Goal: Task Accomplishment & Management: Manage account settings

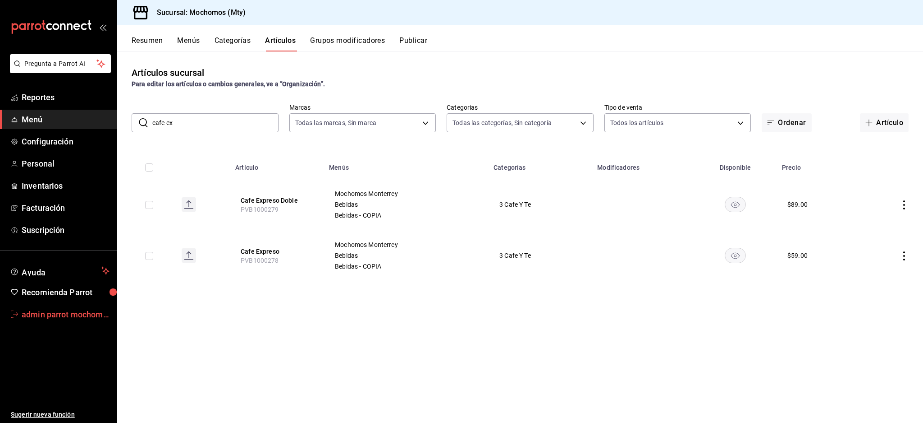
click at [57, 304] on link "admin parrot mochomos" at bounding box center [58, 313] width 117 height 19
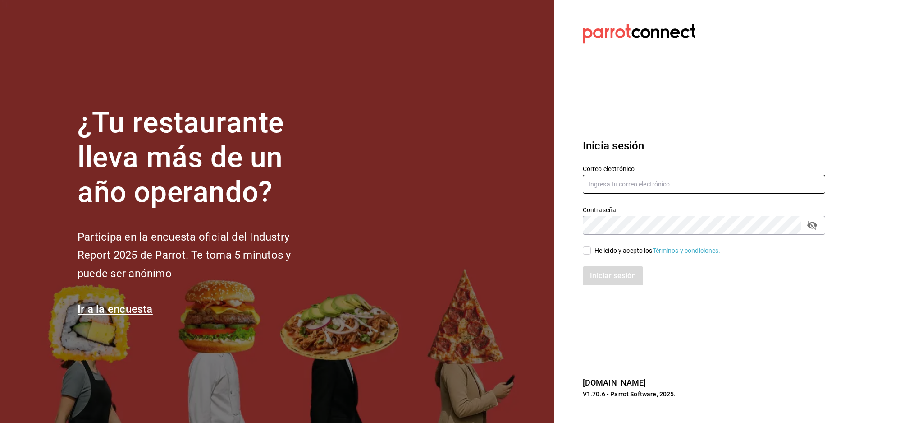
click at [655, 175] on input "text" at bounding box center [704, 184] width 243 height 19
paste input "mexicana@lindavista.com"
type input "mexicana@lindavista.com"
click at [617, 249] on div "He leído y acepto los Términos y condiciones." at bounding box center [658, 250] width 126 height 9
click at [591, 249] on input "He leído y acepto los Términos y condiciones." at bounding box center [587, 250] width 8 height 8
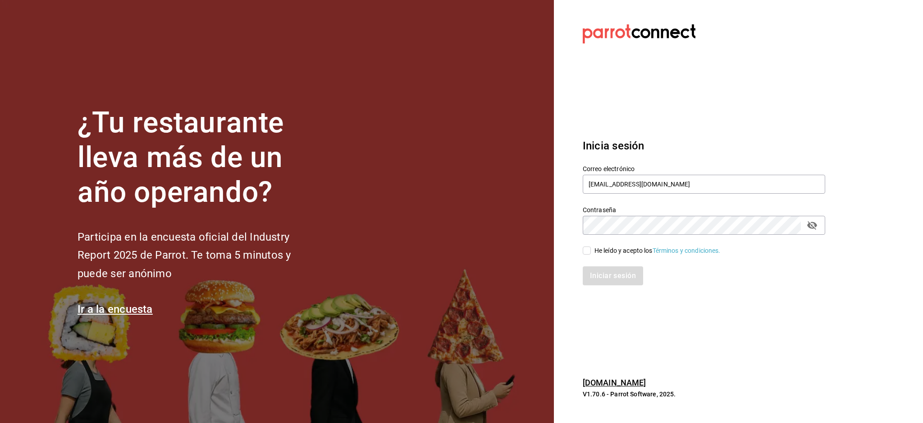
checkbox input "true"
click at [619, 265] on div "Iniciar sesión" at bounding box center [698, 270] width 253 height 30
click at [620, 274] on button "Iniciar sesión" at bounding box center [613, 275] width 61 height 19
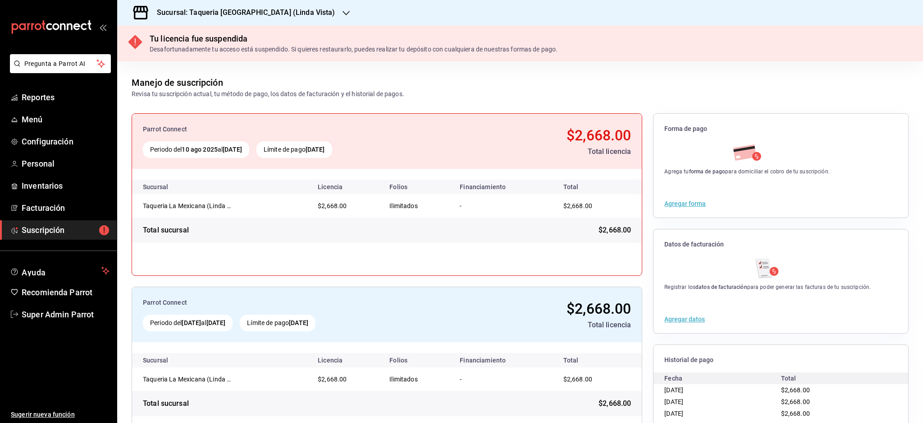
click at [59, 229] on span "Suscripción" at bounding box center [66, 230] width 88 height 12
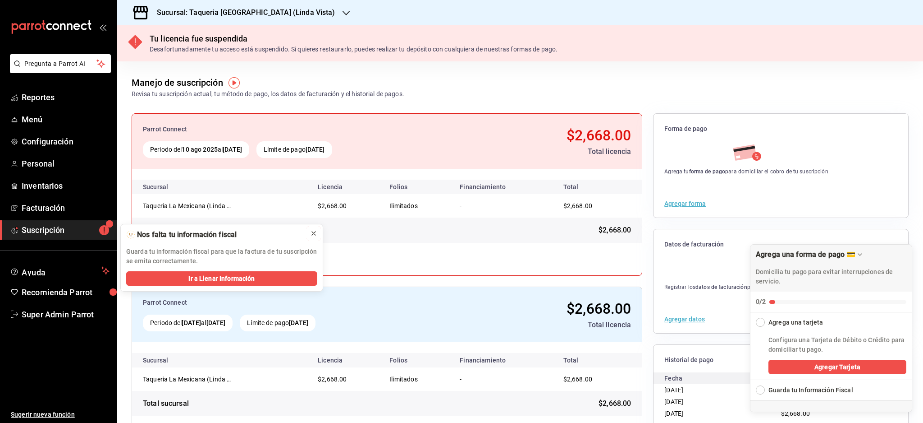
click at [314, 234] on icon at bounding box center [313, 233] width 7 height 7
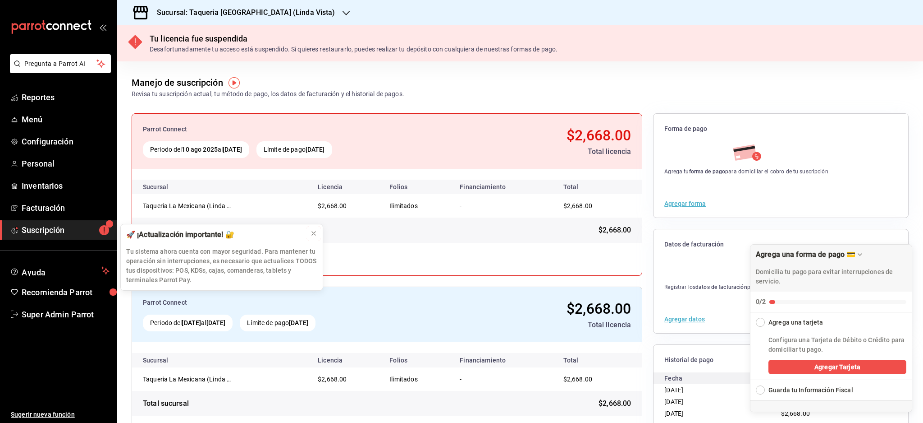
click at [314, 234] on icon at bounding box center [313, 233] width 7 height 7
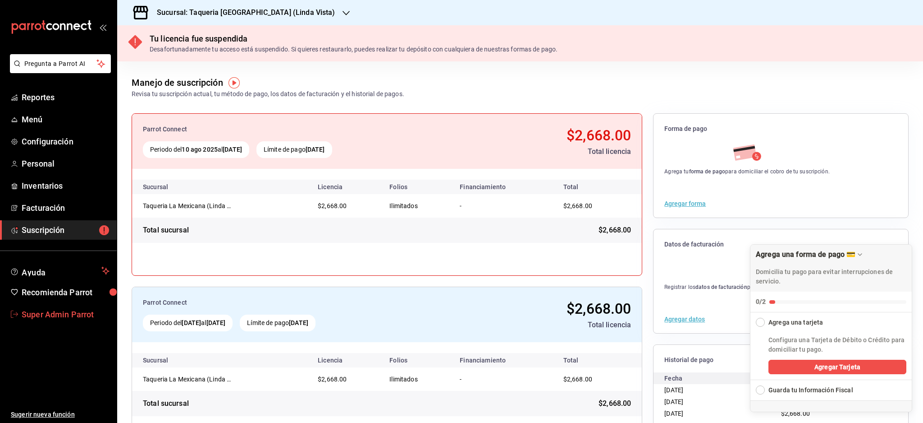
click at [55, 311] on span "Super Admin Parrot" at bounding box center [66, 314] width 88 height 12
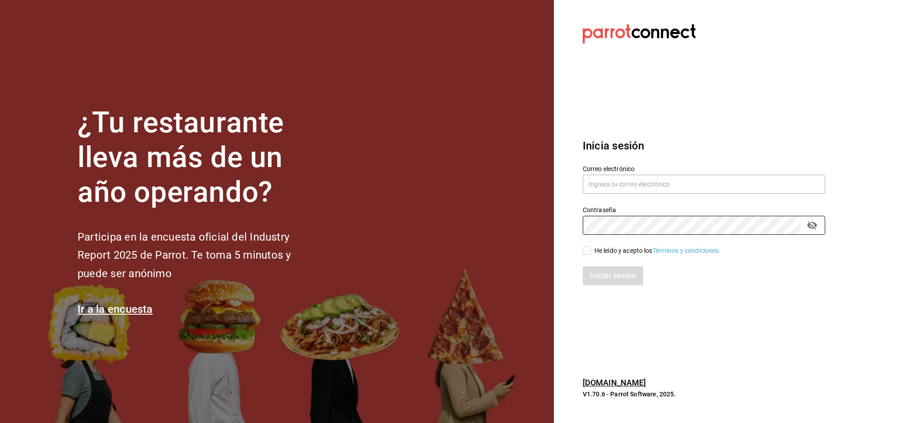
click at [639, 193] on div "Correo electrónico" at bounding box center [704, 180] width 243 height 30
click at [639, 179] on input "text" at bounding box center [704, 184] width 243 height 19
paste input "[EMAIL_ADDRESS][DOMAIN_NAME]"
type input "[EMAIL_ADDRESS][DOMAIN_NAME]"
click at [612, 257] on div "Iniciar sesión" at bounding box center [698, 270] width 253 height 30
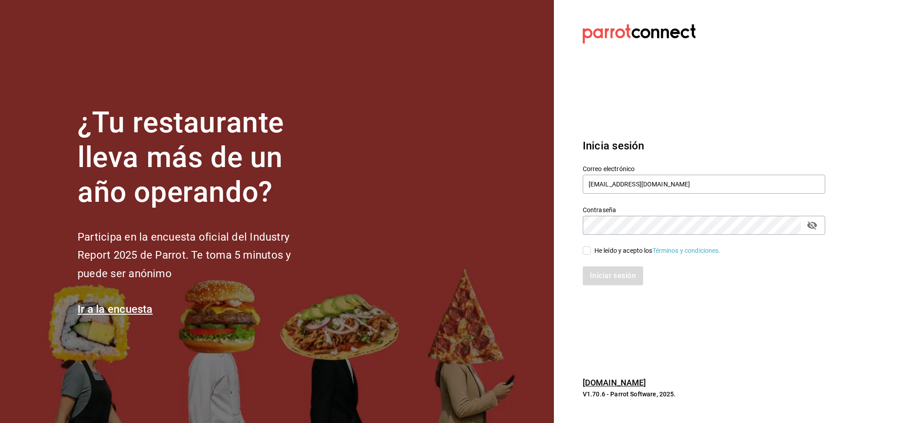
click at [612, 253] on div "He leído y acepto los Términos y condiciones." at bounding box center [658, 250] width 126 height 9
click at [591, 253] on input "He leído y acepto los Términos y condiciones." at bounding box center [587, 250] width 8 height 8
checkbox input "true"
click at [615, 280] on button "Iniciar sesión" at bounding box center [613, 275] width 61 height 19
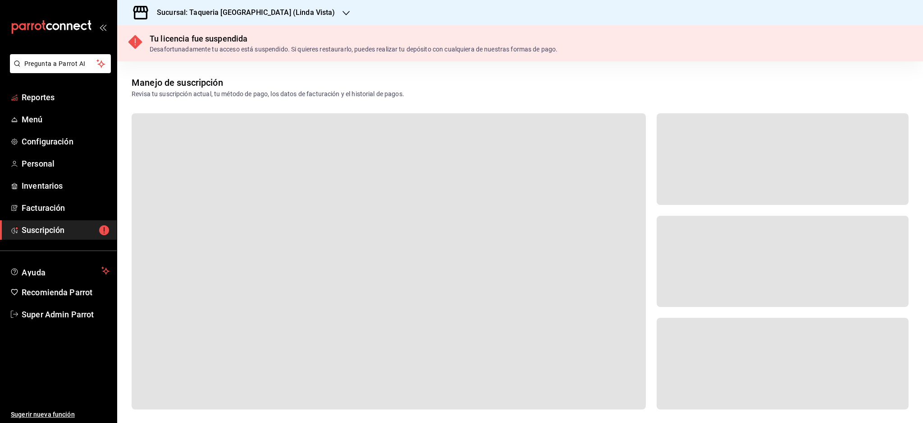
click at [41, 107] on ul "Reportes Menú Configuración Personal Inventarios Facturación Suscripción" at bounding box center [58, 163] width 117 height 152
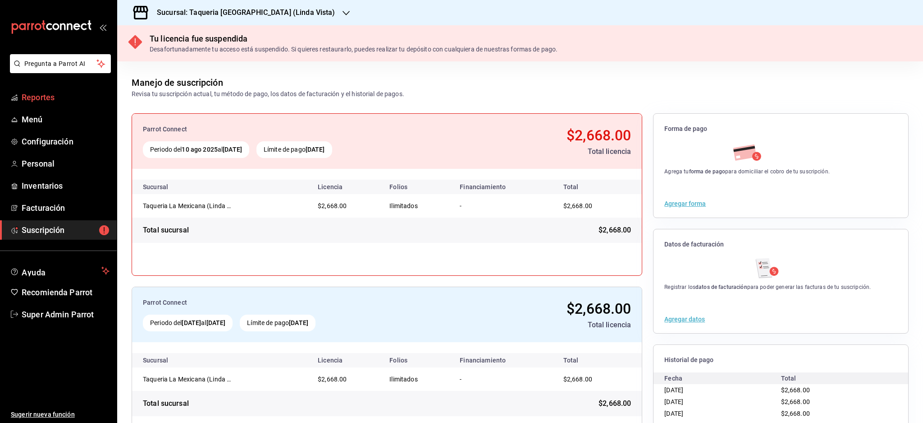
click at [43, 91] on span "Reportes" at bounding box center [66, 97] width 88 height 12
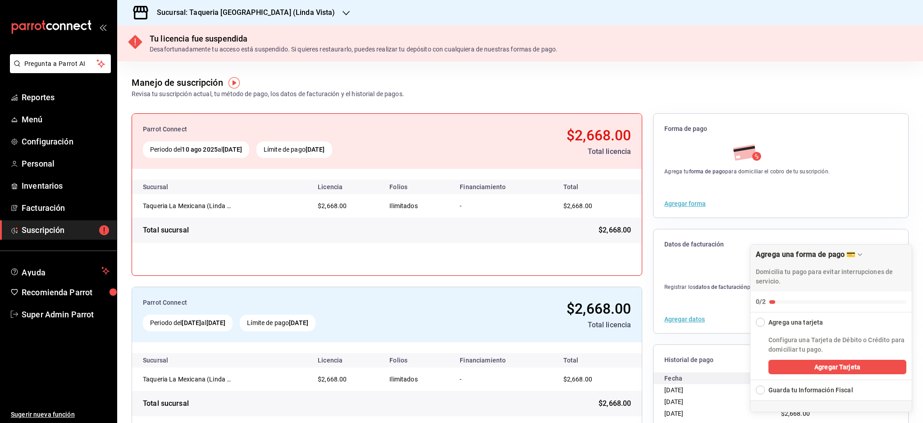
click at [277, 26] on div "Tu licencia fue suspendida Desafortunadamente tu acceso está suspendido. Si qui…" at bounding box center [520, 43] width 806 height 36
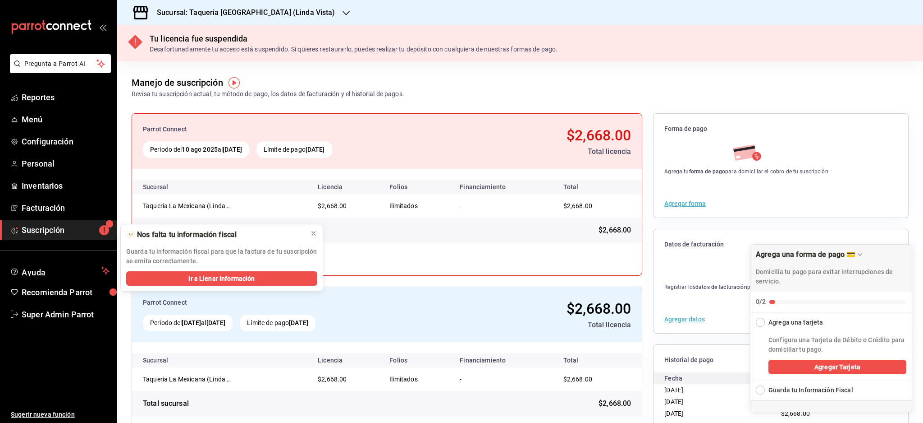
click at [280, 14] on h3 "Sucursal: Taqueria [GEOGRAPHIC_DATA] (Linda Vista)" at bounding box center [243, 12] width 186 height 11
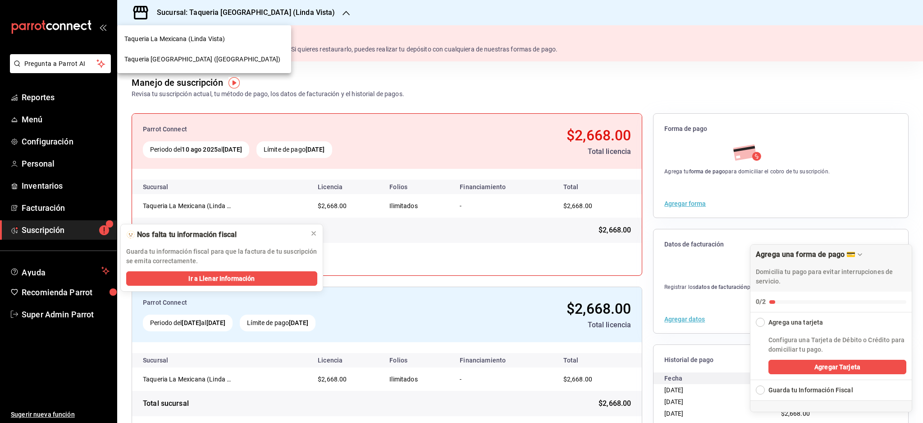
click at [191, 61] on span "Taqueria La Mexicana (Valle)" at bounding box center [202, 59] width 156 height 9
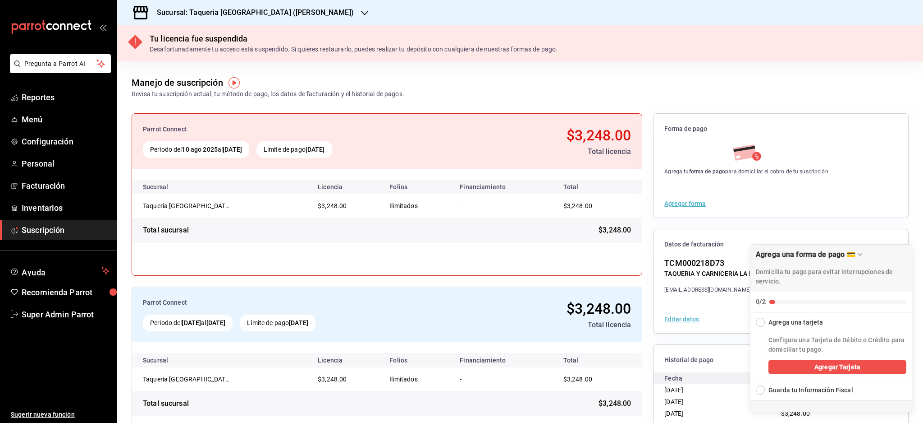
click at [273, 12] on h3 "Sucursal: Taqueria La Mexicana (Valle)" at bounding box center [252, 12] width 204 height 11
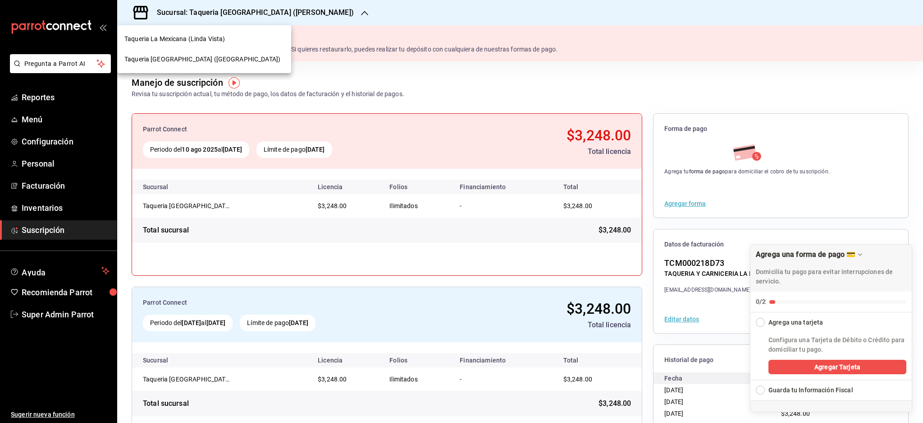
click at [180, 40] on span "Taqueria La Mexicana (Linda Vista)" at bounding box center [174, 38] width 101 height 9
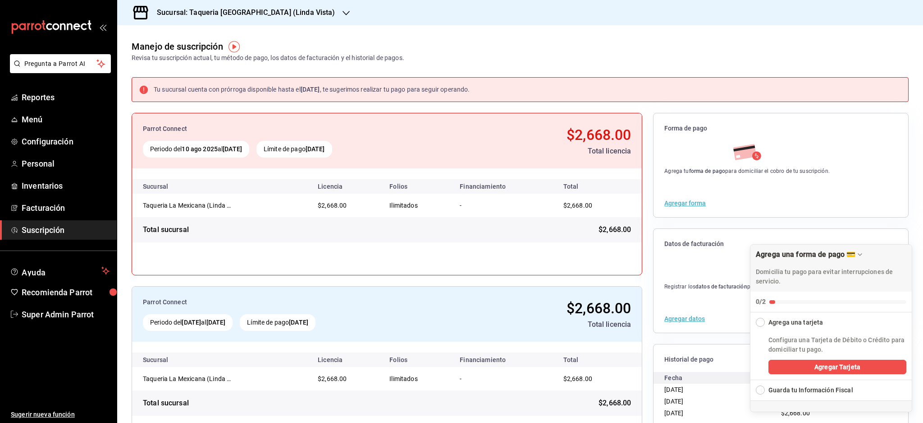
click at [270, 12] on h3 "Sucursal: Taqueria La Mexicana (Linda Vista)" at bounding box center [243, 12] width 186 height 11
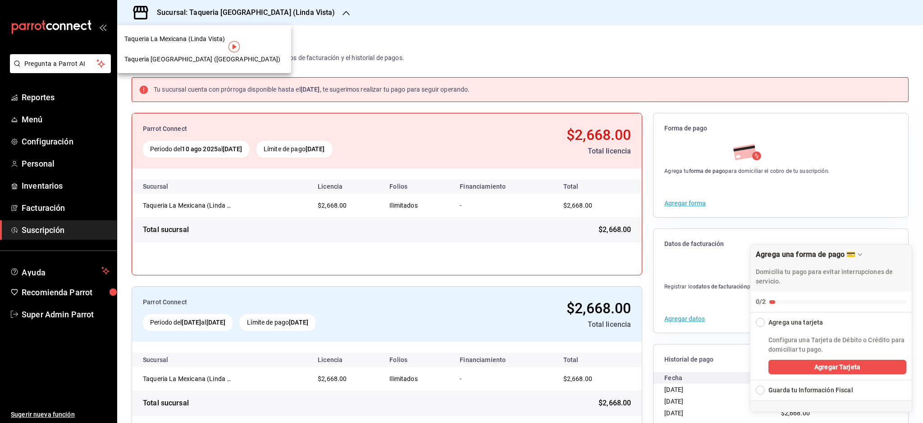
click at [51, 313] on div at bounding box center [461, 211] width 923 height 423
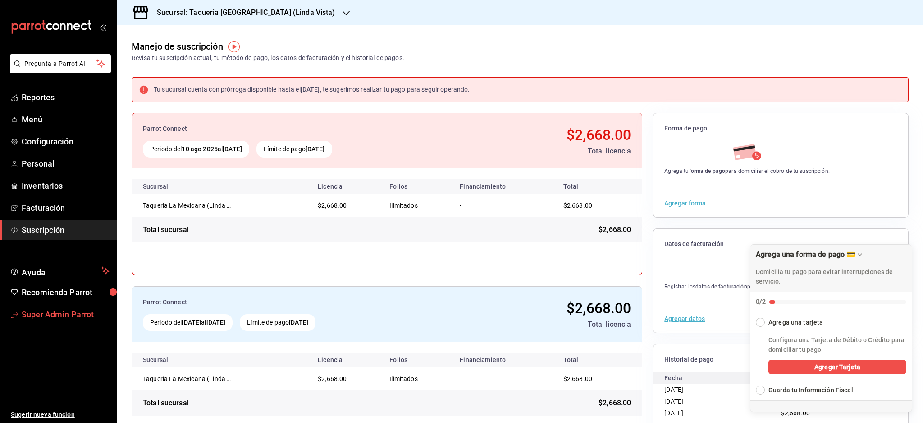
click at [65, 314] on span "Super Admin Parrot" at bounding box center [66, 314] width 88 height 12
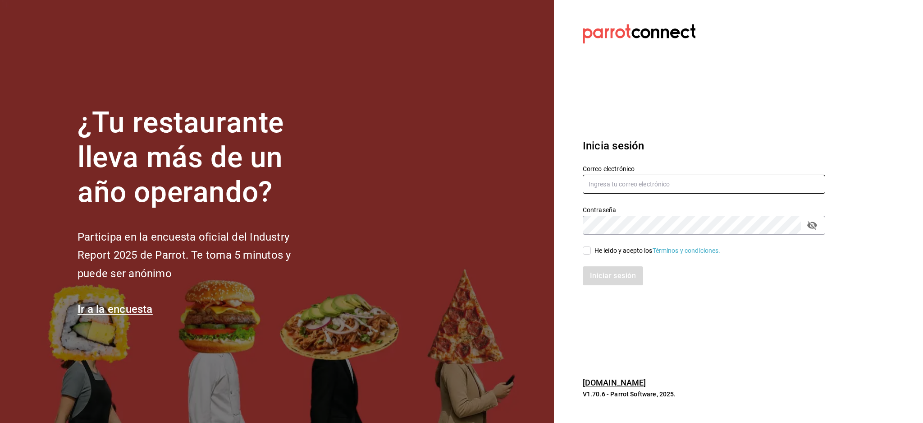
click at [670, 189] on input "text" at bounding box center [704, 184] width 243 height 19
paste input "tacospedro@bartolome.com"
type input "tacospedro@bartolome.com"
click at [605, 244] on div "He leído y acepto los Términos y condiciones." at bounding box center [698, 244] width 253 height 21
click at [603, 248] on div "He leído y acepto los Términos y condiciones." at bounding box center [658, 250] width 126 height 9
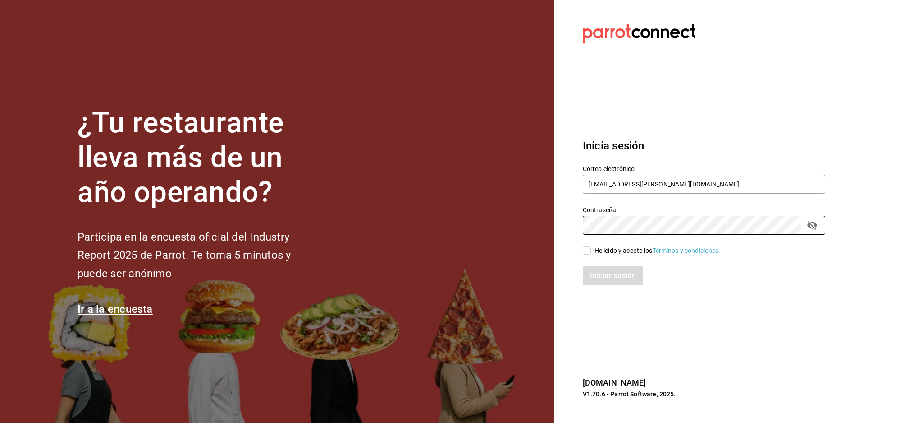
click at [591, 248] on input "He leído y acepto los Términos y condiciones." at bounding box center [587, 250] width 8 height 8
checkbox input "true"
click at [606, 272] on button "Iniciar sesión" at bounding box center [613, 275] width 61 height 19
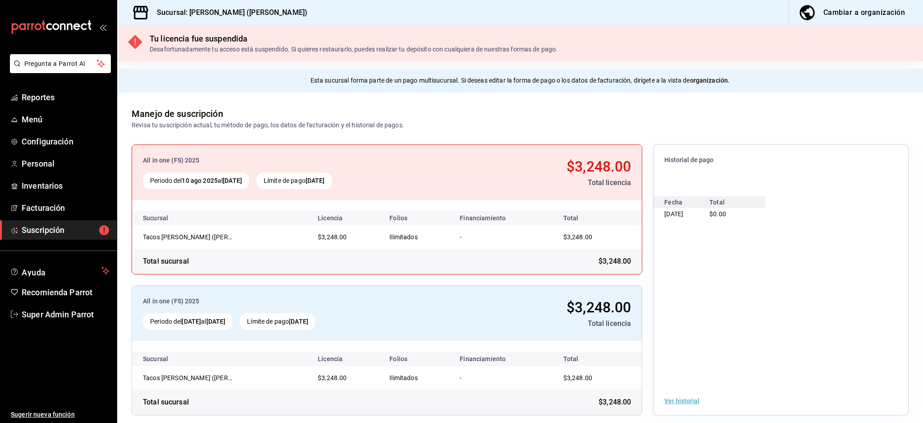
click at [65, 235] on span "Suscripción" at bounding box center [66, 230] width 88 height 12
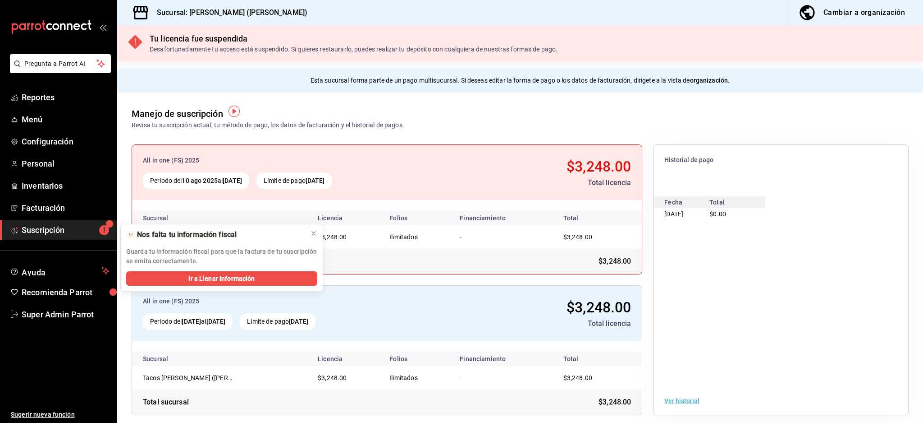
scroll to position [6, 0]
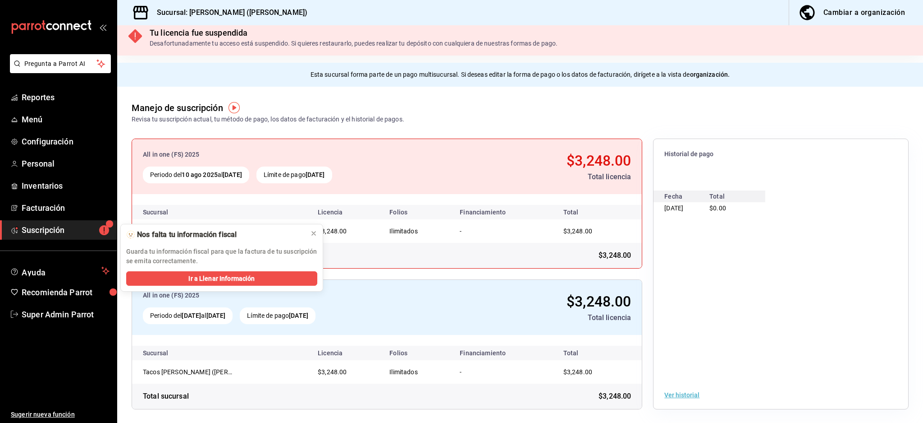
click at [875, 6] on div "Cambiar a organización" at bounding box center [865, 12] width 82 height 13
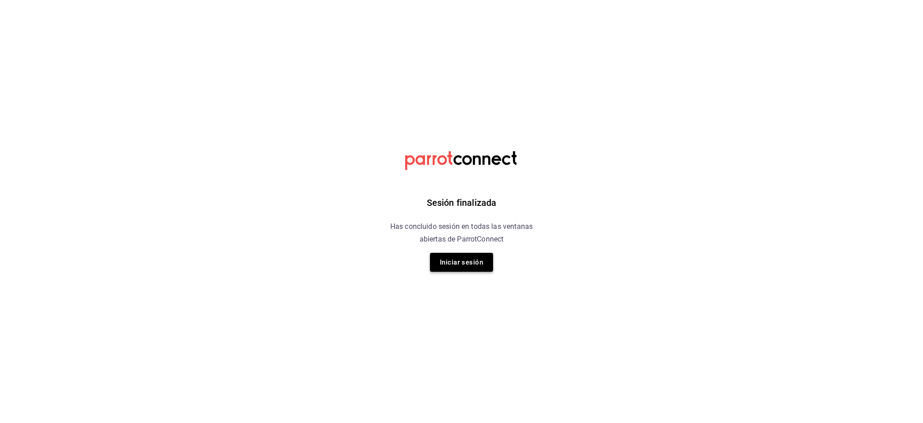
click at [456, 267] on button "Iniciar sesión" at bounding box center [461, 262] width 63 height 19
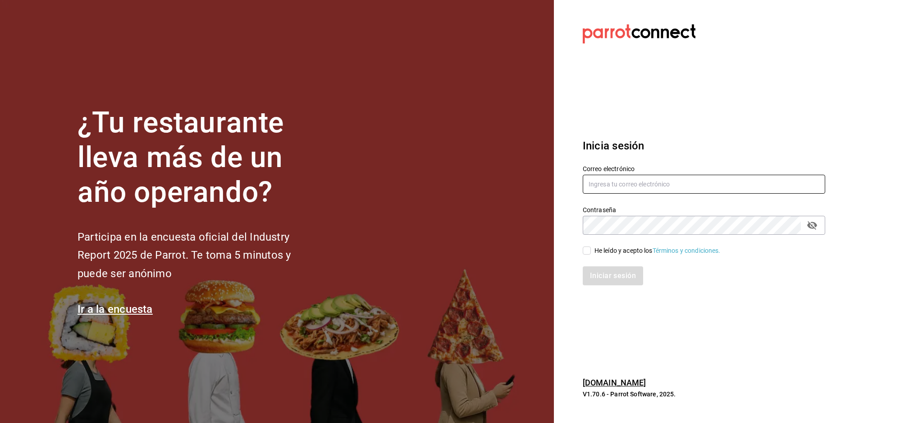
click at [641, 193] on input "text" at bounding box center [704, 184] width 243 height 19
paste input "multiuser@tacosdonpedro.com"
type input "multiuser@tacosdonpedro.com"
click at [615, 246] on div "He leído y acepto los Términos y condiciones." at bounding box center [658, 250] width 126 height 9
click at [591, 246] on input "He leído y acepto los Términos y condiciones." at bounding box center [587, 250] width 8 height 8
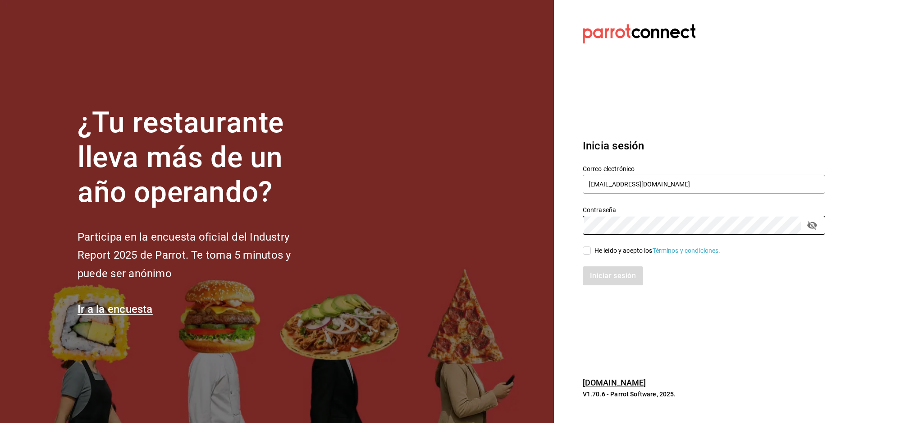
checkbox input "true"
click at [611, 273] on button "Iniciar sesión" at bounding box center [613, 275] width 61 height 19
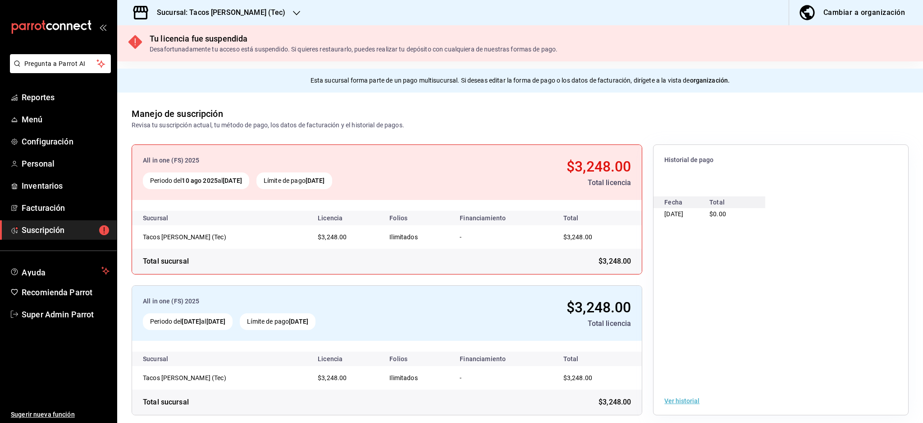
click at [861, 12] on div "Cambiar a organización" at bounding box center [865, 12] width 82 height 13
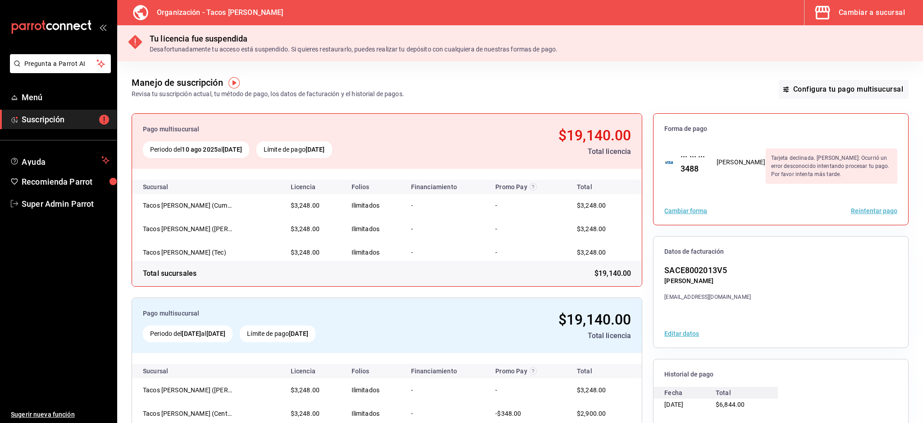
scroll to position [74, 0]
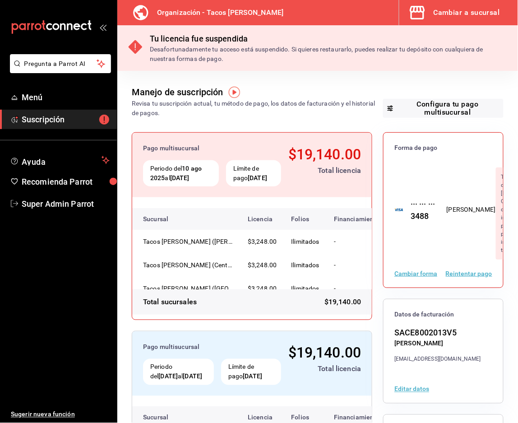
click at [461, 276] on button "Reintentar pago" at bounding box center [468, 273] width 46 height 6
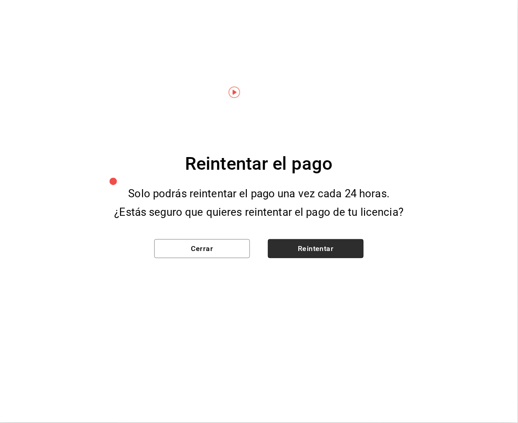
click at [324, 247] on button "Reintentar" at bounding box center [316, 248] width 96 height 19
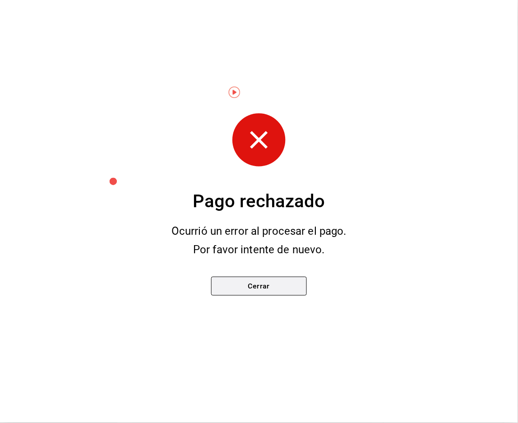
click at [268, 284] on button "Cerrar" at bounding box center [259, 285] width 96 height 19
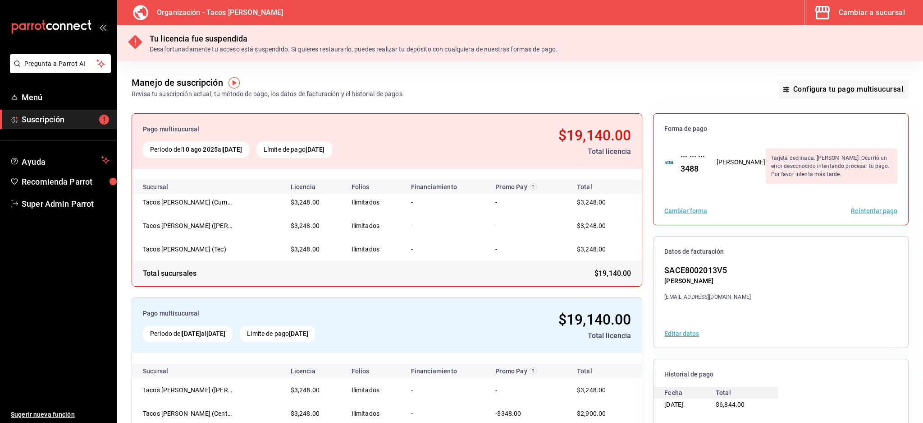
scroll to position [0, 0]
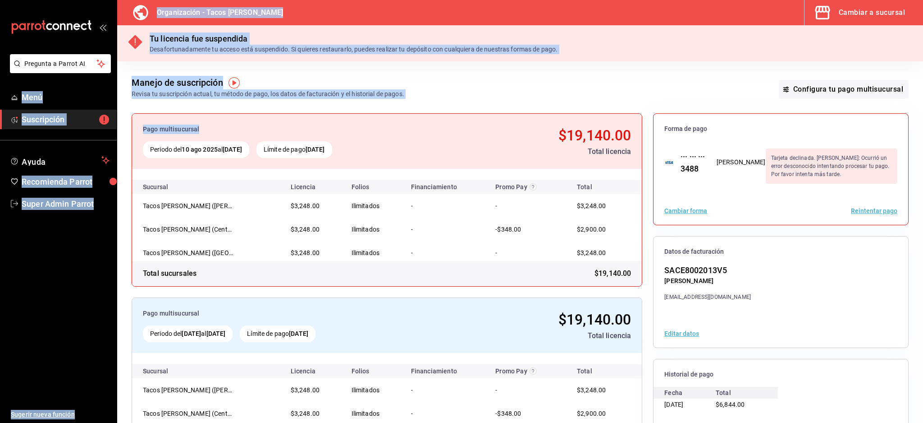
drag, startPoint x: 447, startPoint y: 101, endPoint x: 243, endPoint y: 83, distance: 205.5
click at [99, 83] on div "Pregunta a Parrot AI Menú Suscripción Ayuda Recomienda Parrot Super Admin Parro…" at bounding box center [461, 211] width 923 height 423
click at [321, 91] on div "Revisa tu suscripción actual, tu método de pago, los datos de facturación y el …" at bounding box center [268, 93] width 273 height 9
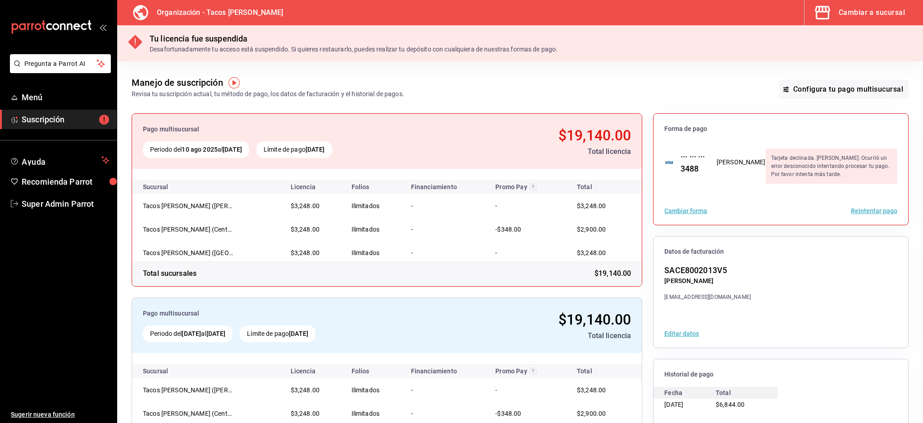
click at [321, 91] on div "Revisa tu suscripción actual, tu método de pago, los datos de facturación y el …" at bounding box center [268, 93] width 273 height 9
drag, startPoint x: 321, startPoint y: 91, endPoint x: 312, endPoint y: 89, distance: 8.8
click at [320, 91] on div "Revisa tu suscripción actual, tu método de pago, los datos de facturación y el …" at bounding box center [268, 93] width 273 height 9
click at [331, 90] on div "Revisa tu suscripción actual, tu método de pago, los datos de facturación y el …" at bounding box center [268, 93] width 273 height 9
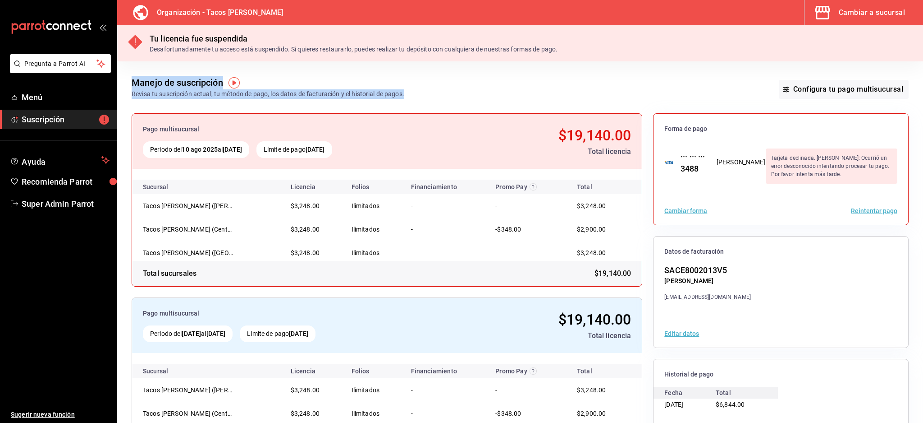
drag, startPoint x: 437, startPoint y: 91, endPoint x: 119, endPoint y: 79, distance: 318.1
click at [119, 79] on div "Manejo de suscripción Revisa tu suscripción actual, tu método de pago, los dato…" at bounding box center [520, 79] width 806 height 37
click at [429, 96] on div "Manejo de suscripción Revisa tu suscripción actual, tu método de pago, los dato…" at bounding box center [520, 79] width 806 height 37
drag, startPoint x: 420, startPoint y: 96, endPoint x: 121, endPoint y: 83, distance: 299.7
click at [121, 83] on div "Manejo de suscripción Revisa tu suscripción actual, tu método de pago, los dato…" at bounding box center [520, 79] width 806 height 37
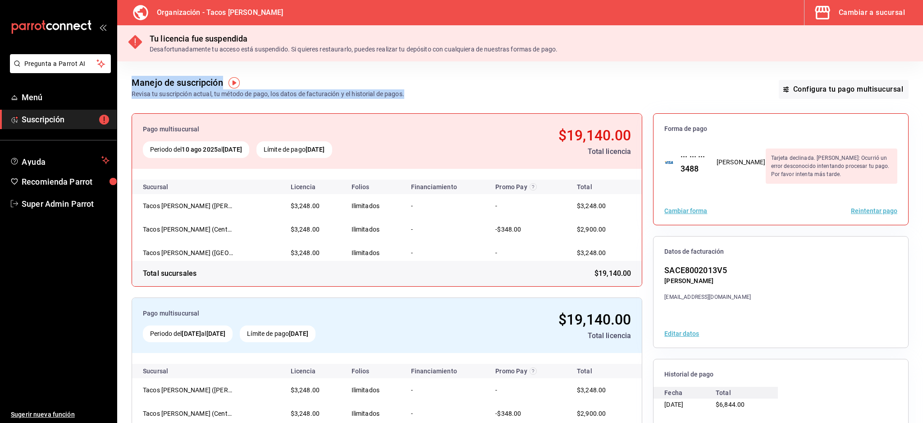
click at [224, 95] on div "Revisa tu suscripción actual, tu método de pago, los datos de facturación y el …" at bounding box center [268, 93] width 273 height 9
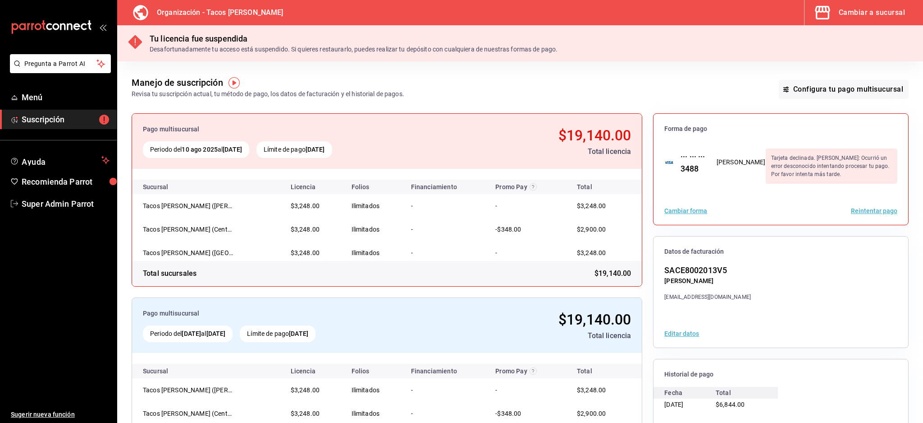
click at [224, 95] on div "Revisa tu suscripción actual, tu método de pago, los datos de facturación y el …" at bounding box center [268, 93] width 273 height 9
click at [400, 95] on div "Revisa tu suscripción actual, tu método de pago, los datos de facturación y el …" at bounding box center [268, 93] width 273 height 9
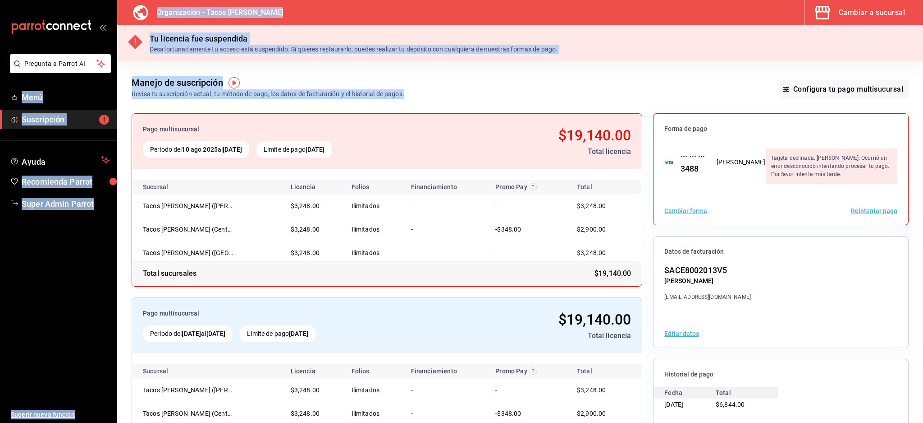
drag, startPoint x: 445, startPoint y: 95, endPoint x: 422, endPoint y: 2, distance: 95.6
click at [103, 76] on div "Pregunta a Parrot AI Menú Suscripción Ayuda Recomienda Parrot Super Admin Parro…" at bounding box center [461, 211] width 923 height 423
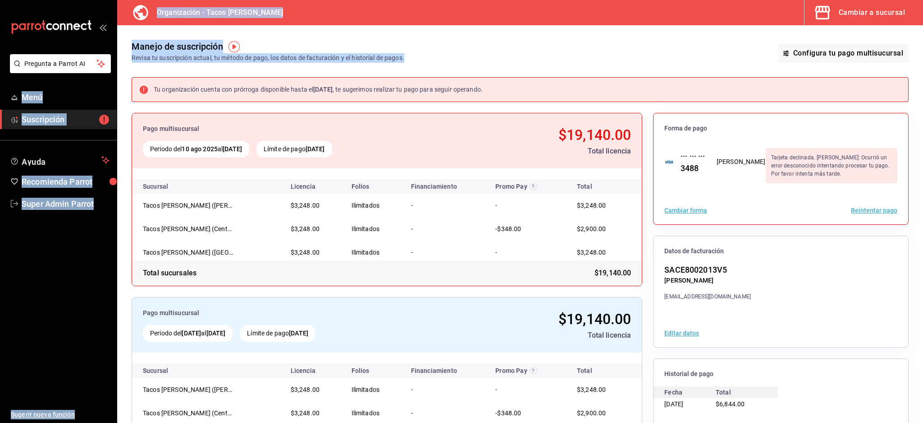
click at [527, 58] on div "Manejo de suscripción Revisa tu suscripción actual, tu método de pago, los dato…" at bounding box center [520, 43] width 806 height 37
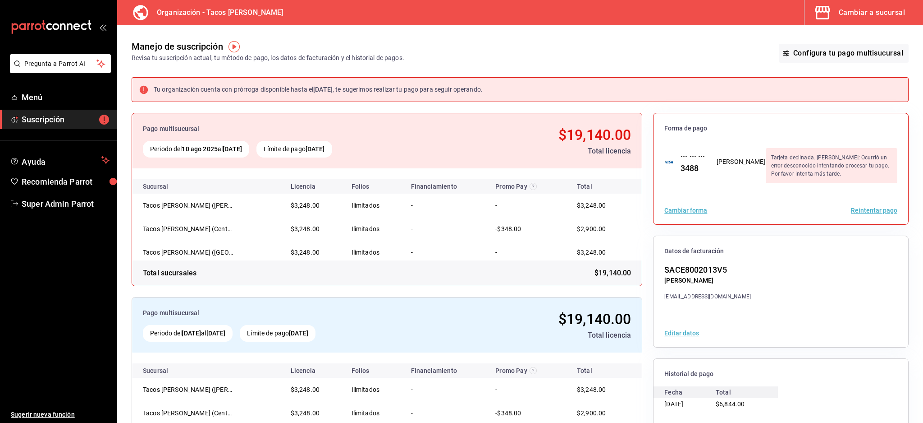
click at [51, 220] on ul "Sugerir nueva función" at bounding box center [58, 318] width 117 height 210
click at [57, 203] on span "Super Admin Parrot" at bounding box center [66, 203] width 88 height 12
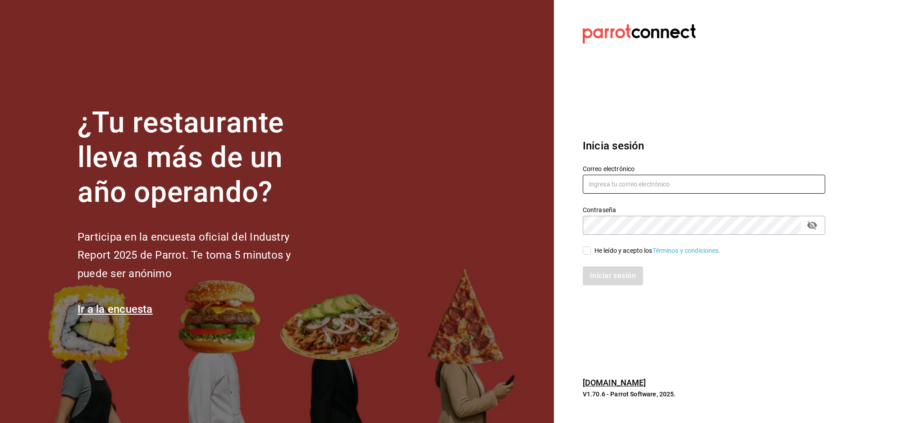
drag, startPoint x: 686, startPoint y: 182, endPoint x: 522, endPoint y: 119, distance: 176.1
click at [686, 183] on input "text" at bounding box center [704, 184] width 243 height 19
paste input "mrlunch@cun.com"
type input "mrlunch@cun.com"
click at [625, 249] on div "He leído y acepto los Términos y condiciones." at bounding box center [658, 250] width 126 height 9
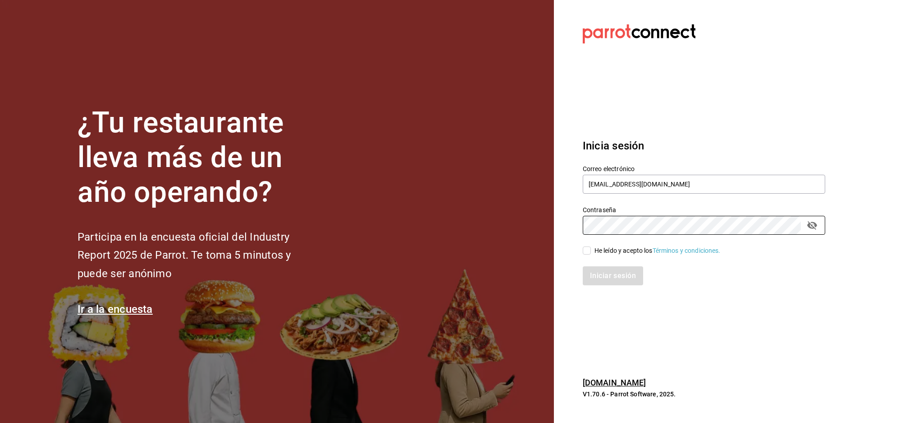
click at [591, 249] on input "He leído y acepto los Términos y condiciones." at bounding box center [587, 250] width 8 height 8
checkbox input "true"
click at [628, 269] on button "Iniciar sesión" at bounding box center [613, 275] width 61 height 19
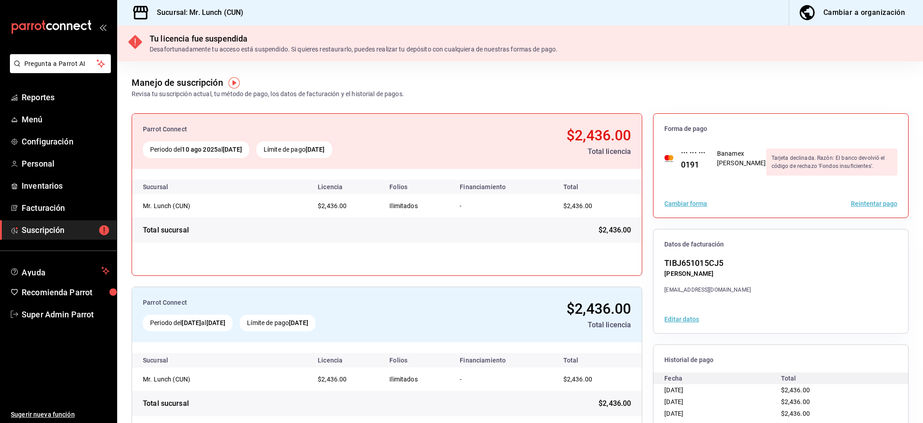
click at [879, 204] on button "Reintentar pago" at bounding box center [874, 203] width 46 height 6
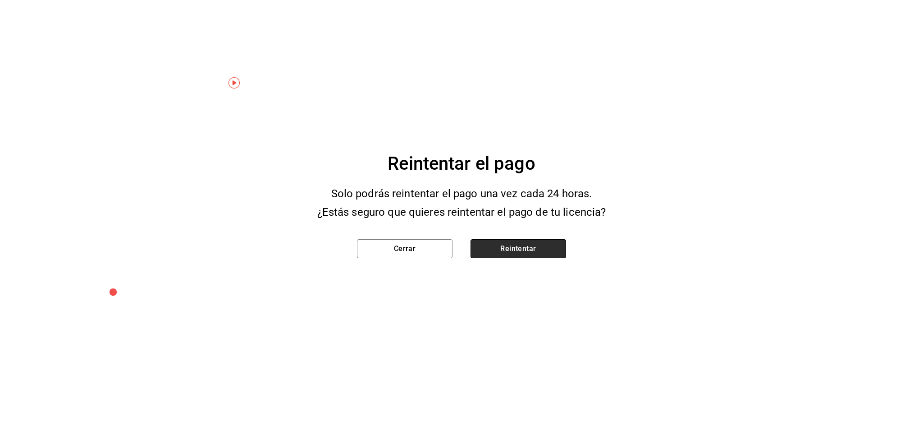
click at [514, 244] on button "Reintentar" at bounding box center [519, 248] width 96 height 19
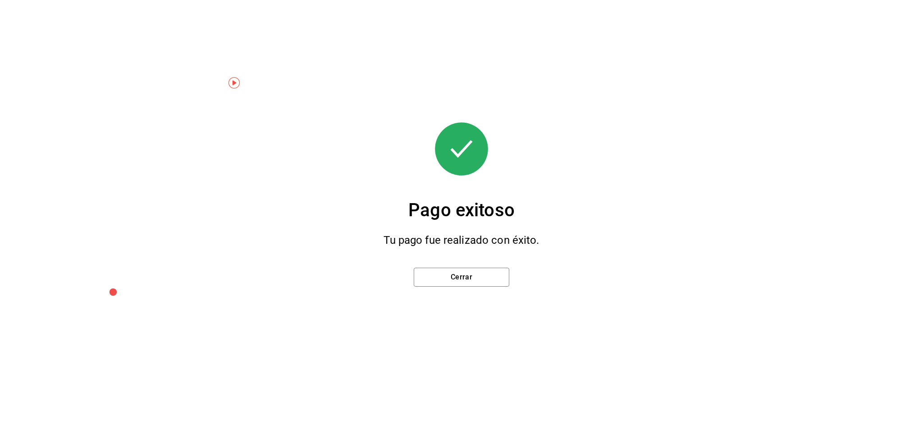
click at [473, 286] on div "Cerrar" at bounding box center [462, 274] width 124 height 51
click at [474, 274] on button "Cerrar" at bounding box center [462, 276] width 96 height 19
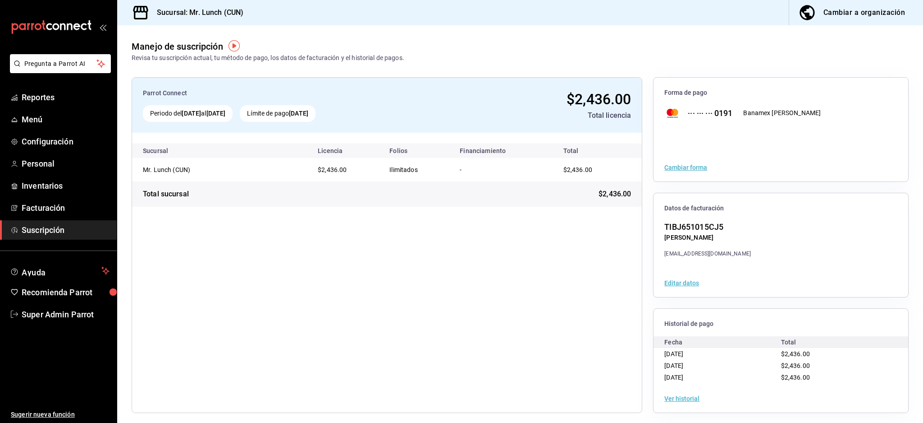
scroll to position [4, 0]
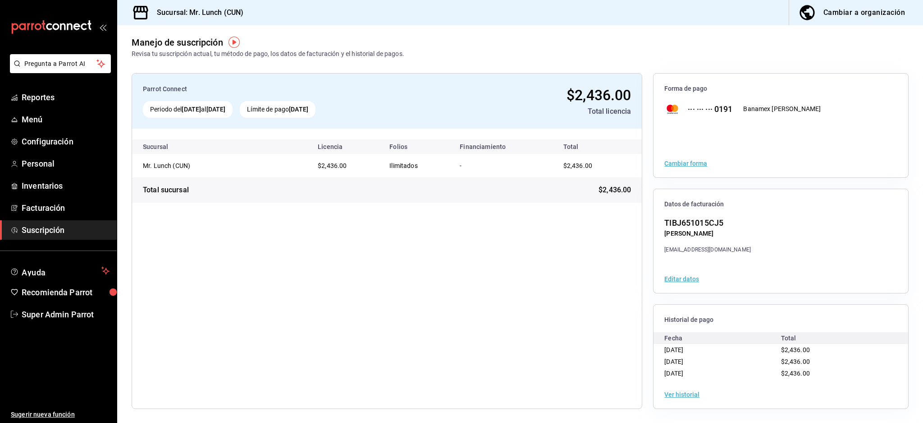
click at [61, 83] on li "Pregunta a Parrot AI" at bounding box center [59, 70] width 110 height 33
click at [53, 98] on span "Reportes" at bounding box center [66, 97] width 88 height 12
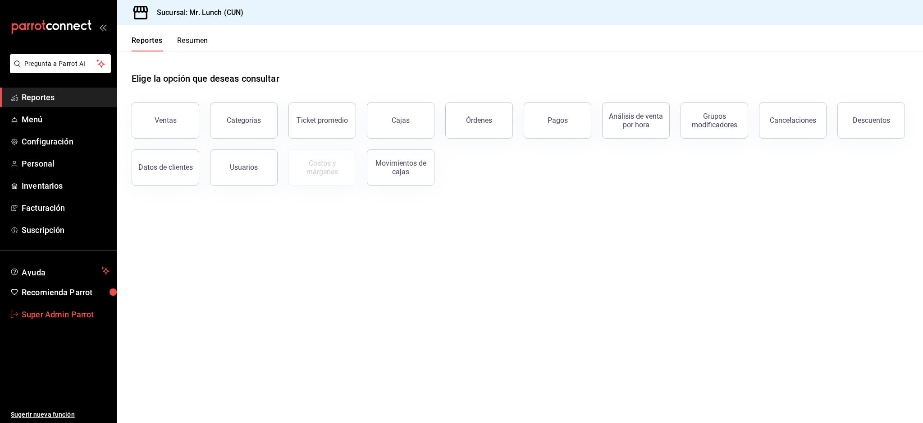
click at [69, 308] on span "Super Admin Parrot" at bounding box center [66, 314] width 88 height 12
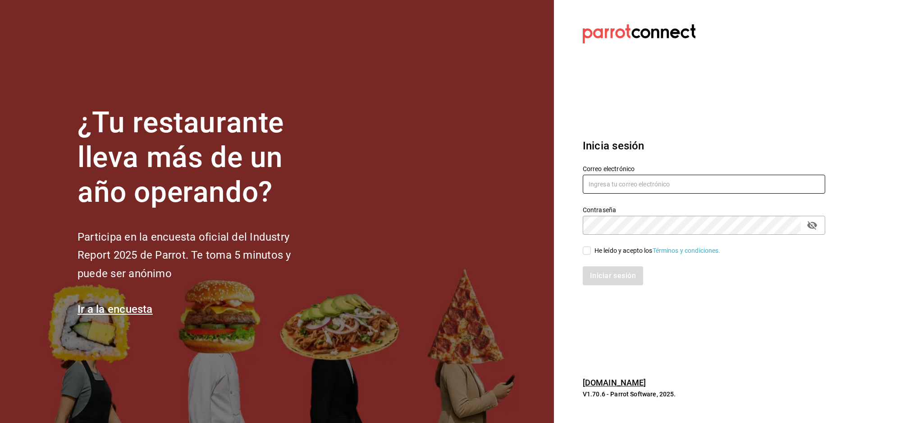
click at [619, 184] on input "text" at bounding box center [704, 184] width 243 height 19
paste input "cafeteriatlacotalpan@tlalpan.com"
type input "cafeteriatlacotalpan@tlalpan.com"
click at [605, 235] on div "He leído y acepto los Términos y condiciones." at bounding box center [698, 244] width 253 height 21
click at [599, 251] on div "He leído y acepto los Términos y condiciones." at bounding box center [658, 250] width 126 height 9
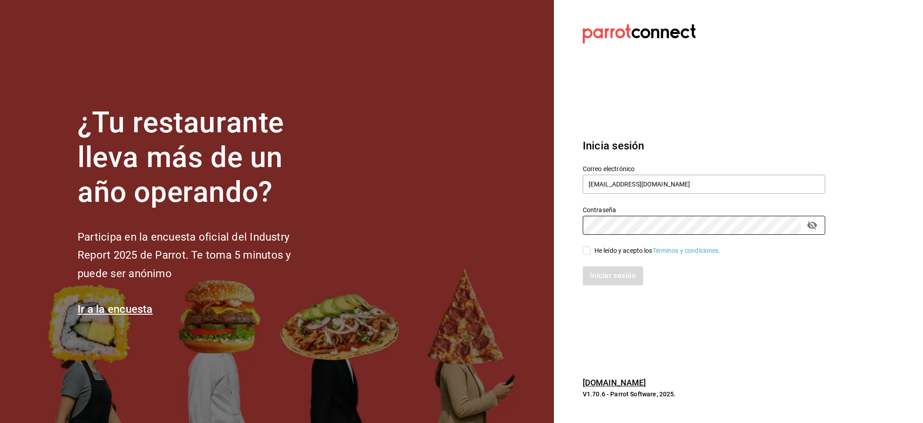
click at [591, 251] on input "He leído y acepto los Términos y condiciones." at bounding box center [587, 250] width 8 height 8
checkbox input "true"
click at [604, 283] on button "Iniciar sesión" at bounding box center [613, 275] width 61 height 19
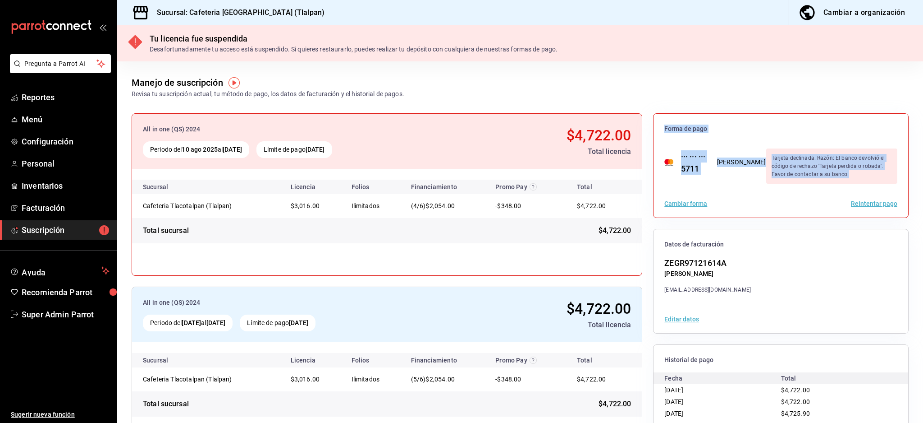
drag, startPoint x: 655, startPoint y: 127, endPoint x: 765, endPoint y: 176, distance: 120.5
click at [765, 176] on div "Forma de pago ··· ··· ··· 5711 [PERSON_NAME] Tarjeta declinada. Razón: El banco…" at bounding box center [781, 166] width 255 height 104
click at [773, 175] on div "Tarjeta declinada. Razón: El banco devolvió el código de rechazo 'Tarjeta perdi…" at bounding box center [832, 165] width 131 height 35
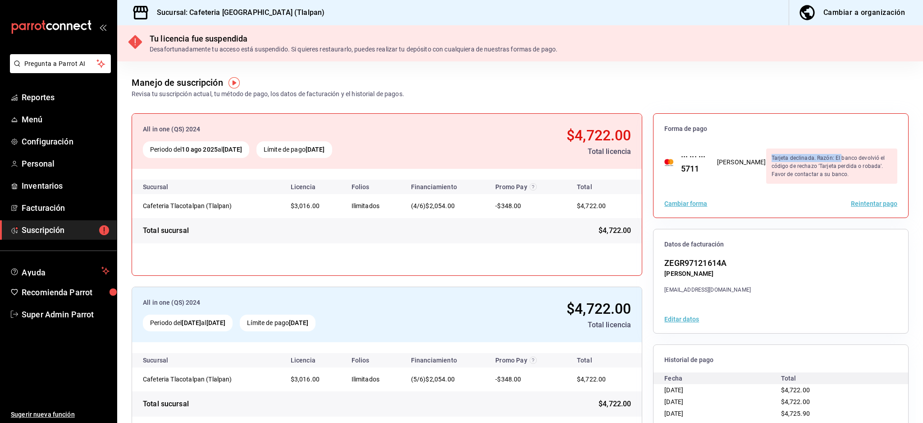
drag, startPoint x: 738, startPoint y: 155, endPoint x: 830, endPoint y: 161, distance: 92.1
click at [810, 161] on div "Tarjeta declinada. Razón: El banco devolvió el código de rechazo 'Tarjeta perdi…" at bounding box center [832, 165] width 131 height 35
click at [835, 161] on div "Tarjeta declinada. Razón: El banco devolvió el código de rechazo 'Tarjeta perdi…" at bounding box center [832, 165] width 131 height 35
drag, startPoint x: 761, startPoint y: 165, endPoint x: 820, endPoint y: 167, distance: 59.1
click at [820, 167] on div "Tarjeta declinada. Razón: El banco devolvió el código de rechazo 'Tarjeta perdi…" at bounding box center [832, 165] width 131 height 35
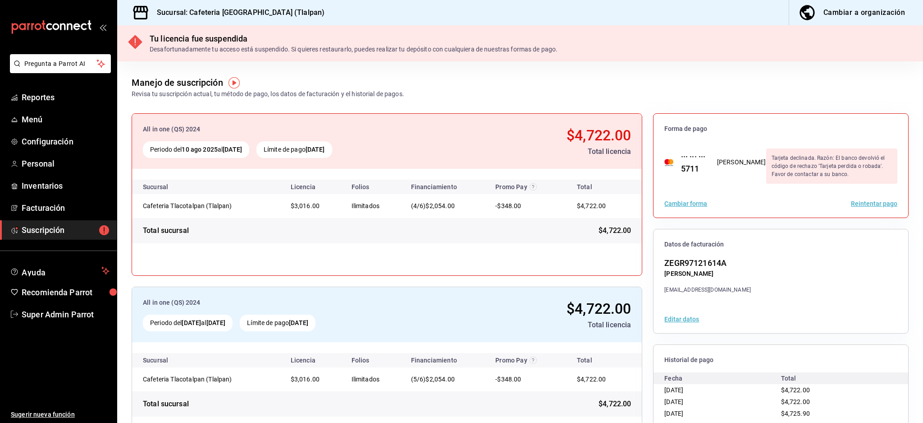
click at [816, 178] on div "Tarjeta declinada. Razón: El banco devolvió el código de rechazo 'Tarjeta perdi…" at bounding box center [832, 165] width 131 height 35
drag, startPoint x: 759, startPoint y: 175, endPoint x: 731, endPoint y: 147, distance: 40.2
click at [731, 147] on div "··· ··· ··· 5711 [PERSON_NAME] Tarjeta declinada. Razón: El banco devolvió el c…" at bounding box center [781, 162] width 255 height 42
click at [799, 180] on div "Tarjeta declinada. Razón: El banco devolvió el código de rechazo 'Tarjeta perdi…" at bounding box center [832, 165] width 131 height 35
click at [83, 309] on span "Super Admin Parrot" at bounding box center [66, 314] width 88 height 12
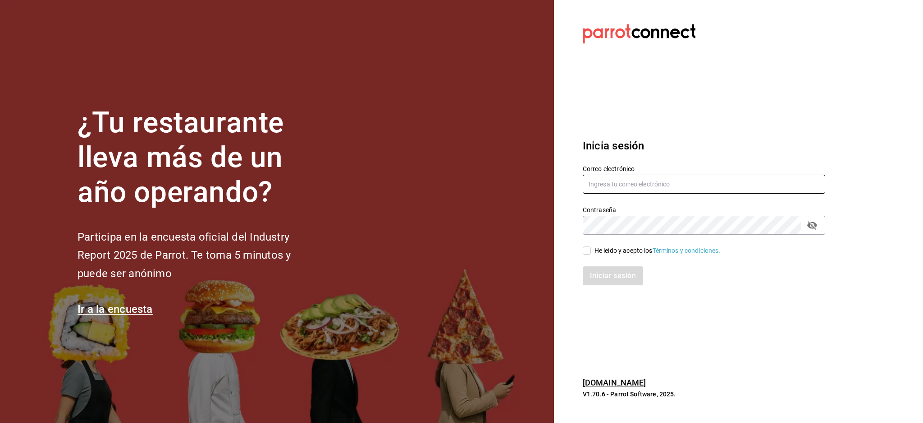
click at [652, 179] on input "text" at bounding box center [704, 184] width 243 height 19
paste input "[PERSON_NAME][EMAIL_ADDRESS][DOMAIN_NAME]"
type input "[PERSON_NAME][EMAIL_ADDRESS][DOMAIN_NAME]"
click at [621, 246] on div "He leído y acepto los Términos y condiciones." at bounding box center [658, 250] width 126 height 9
click at [591, 246] on input "He leído y acepto los Términos y condiciones." at bounding box center [587, 250] width 8 height 8
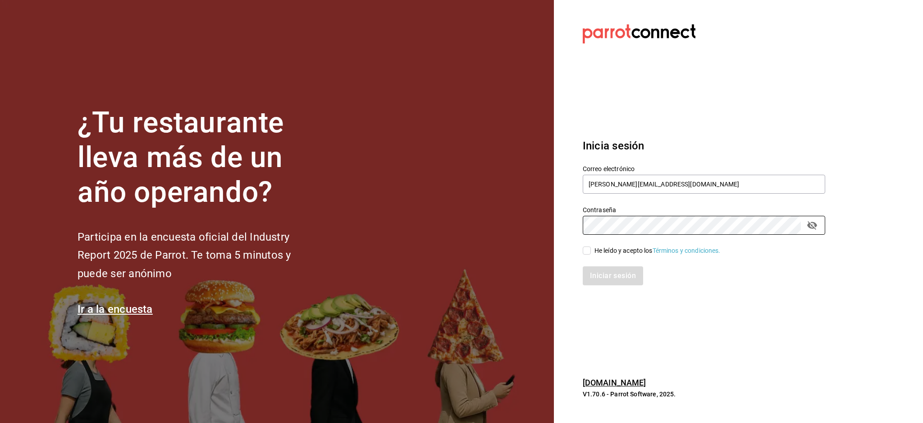
checkbox input "true"
click at [603, 270] on button "Iniciar sesión" at bounding box center [613, 275] width 61 height 19
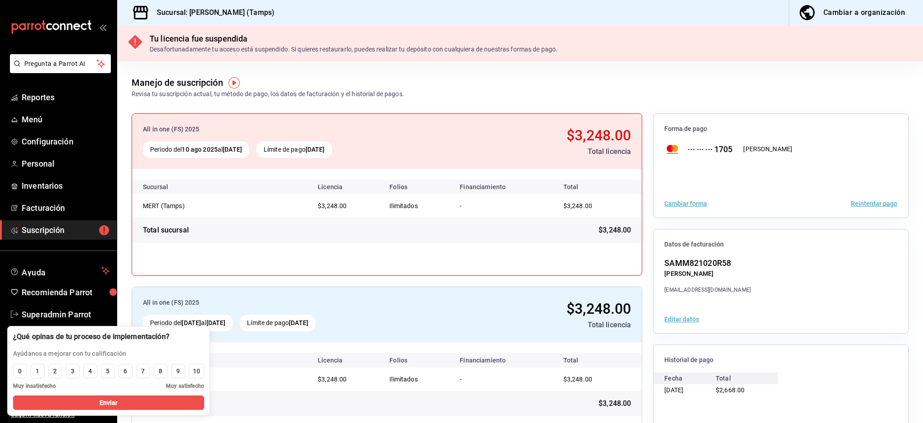
click at [868, 202] on button "Reintentar pago" at bounding box center [874, 203] width 46 height 6
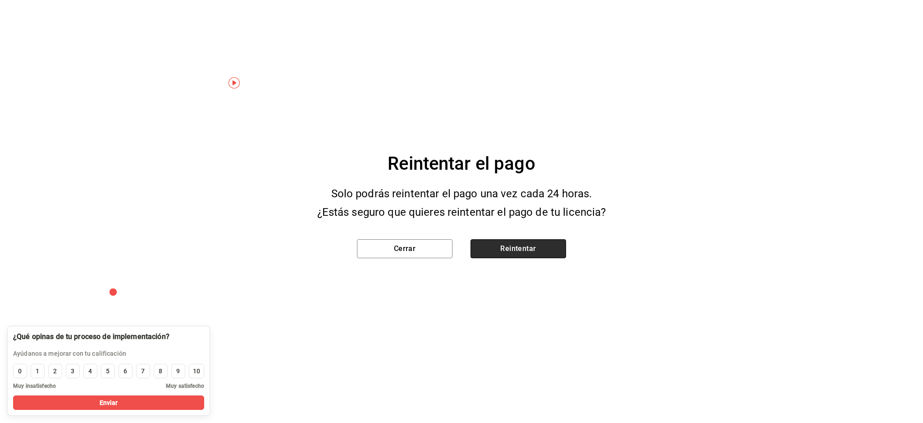
click at [504, 241] on button "Reintentar" at bounding box center [519, 248] width 96 height 19
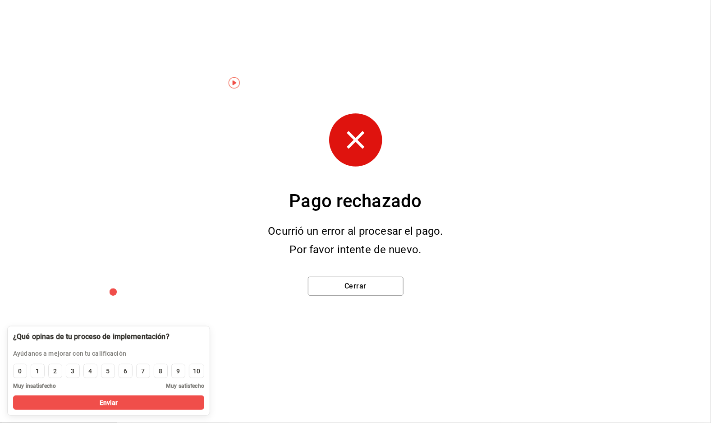
click at [711, 102] on div "Pago rechazado Ocurrió un error al procesar el pago. Por favor intente de nuevo…" at bounding box center [355, 211] width 711 height 423
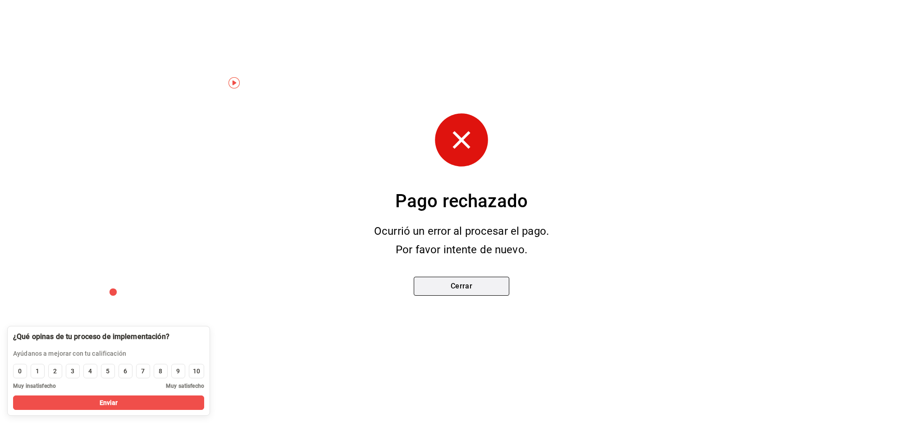
click at [456, 280] on button "Cerrar" at bounding box center [462, 285] width 96 height 19
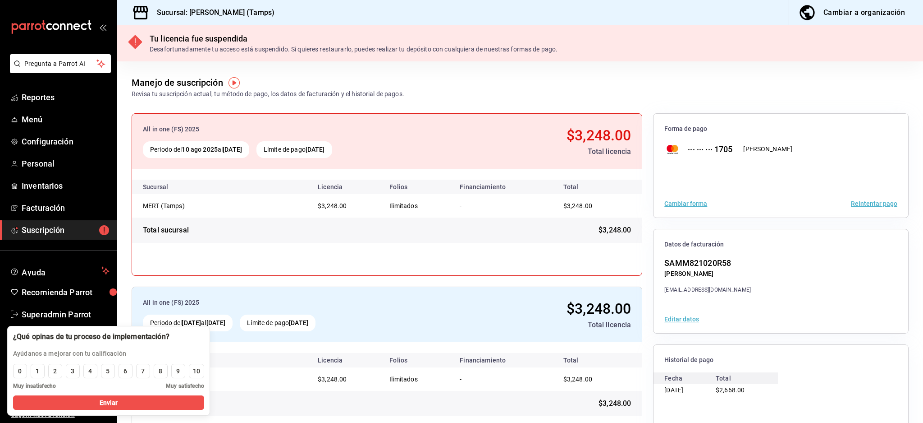
drag, startPoint x: 700, startPoint y: 141, endPoint x: 816, endPoint y: 144, distance: 115.9
click at [816, 144] on div "··· ··· ··· 1705 [PERSON_NAME]" at bounding box center [781, 149] width 255 height 16
click at [765, 151] on div "[PERSON_NAME]" at bounding box center [768, 148] width 49 height 9
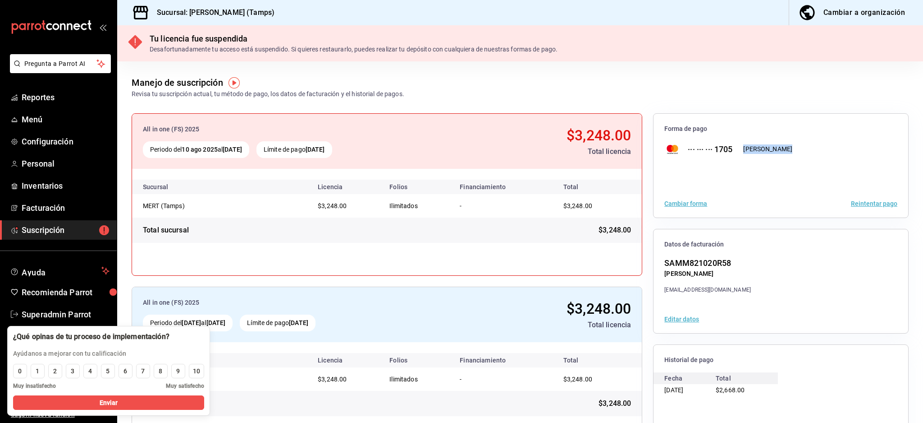
click at [775, 147] on div "[PERSON_NAME]" at bounding box center [768, 148] width 49 height 9
click at [816, 176] on div at bounding box center [781, 173] width 255 height 32
click at [872, 204] on button "Reintentar pago" at bounding box center [874, 203] width 46 height 6
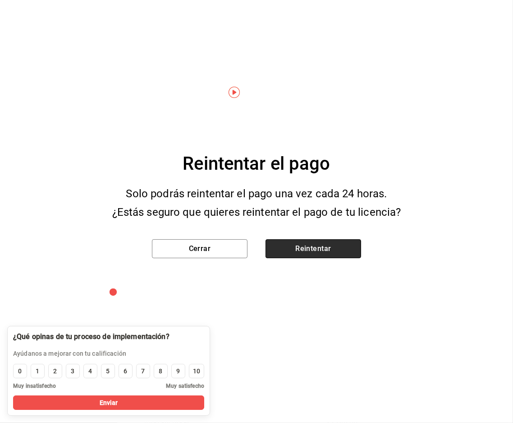
click at [322, 241] on button "Reintentar" at bounding box center [314, 248] width 96 height 19
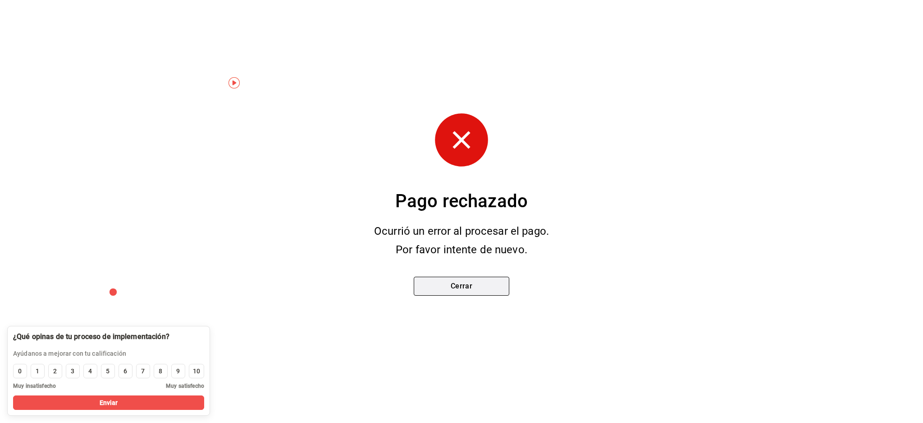
click at [472, 280] on button "Cerrar" at bounding box center [462, 285] width 96 height 19
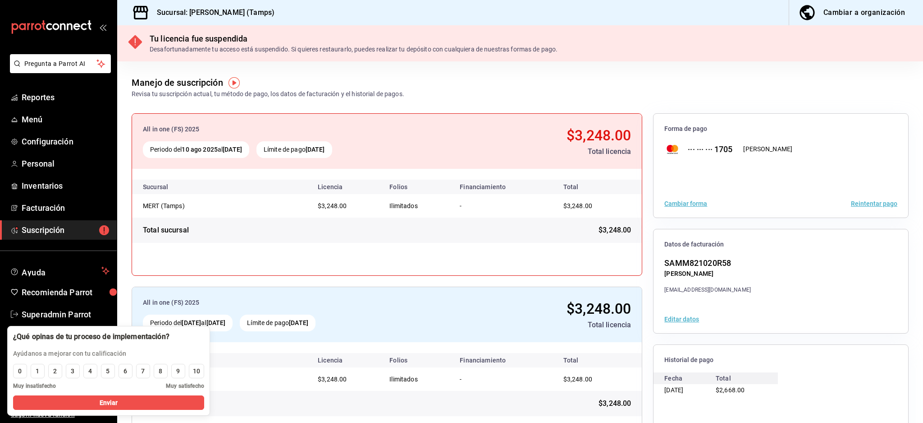
click at [547, 101] on div "All in one (FS) 2025 Periodo del [DATE] al [DATE] Límite de pago [DATE] $3,248.…" at bounding box center [520, 281] width 806 height 364
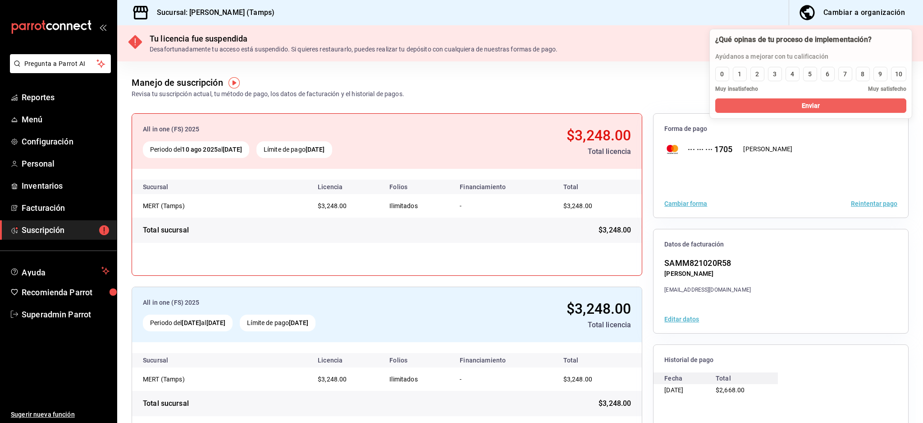
drag, startPoint x: 133, startPoint y: 336, endPoint x: 836, endPoint y: 39, distance: 762.6
click at [836, 39] on div at bounding box center [794, 40] width 156 height 10
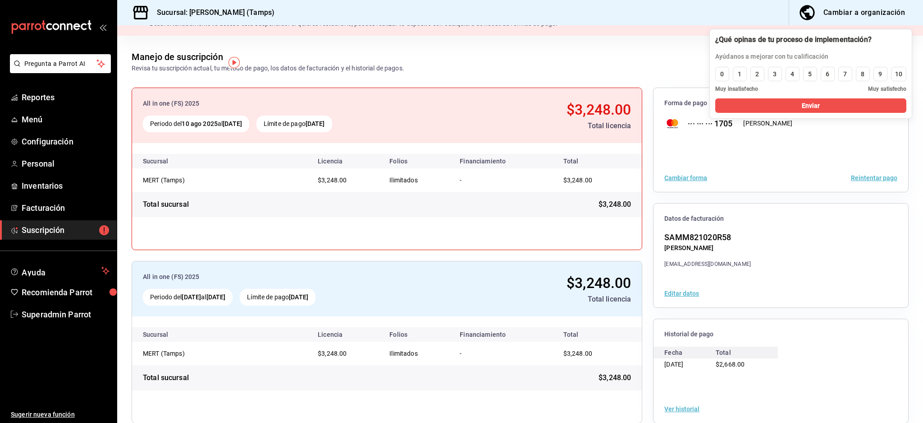
scroll to position [40, 0]
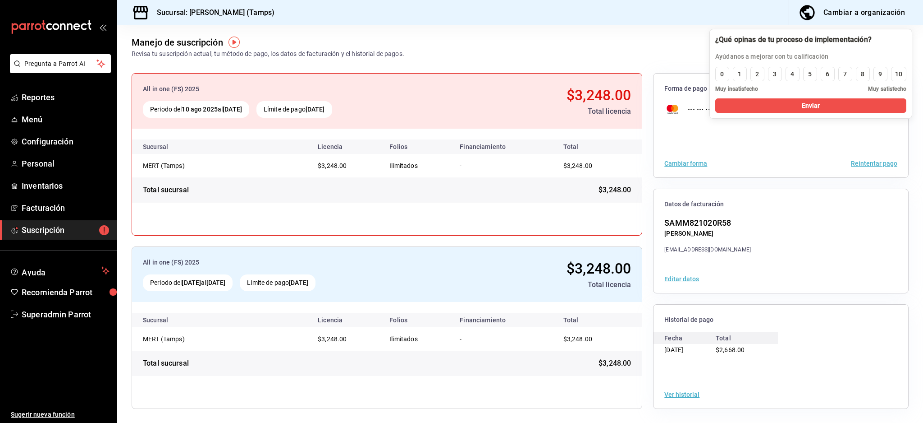
click at [680, 389] on div "Ver historial" at bounding box center [781, 394] width 255 height 28
click at [681, 392] on button "Ver historial" at bounding box center [682, 394] width 35 height 6
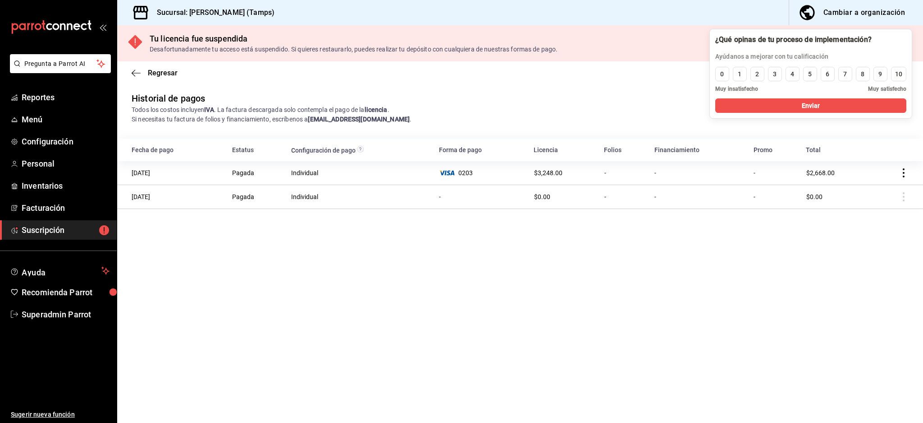
drag, startPoint x: 487, startPoint y: 171, endPoint x: 327, endPoint y: 180, distance: 160.3
click at [333, 178] on tr "[DATE] Pagada Individual 0203 $3,248.00 - - - $2,668.00" at bounding box center [520, 173] width 806 height 24
click at [377, 340] on main "Regresar Historial de pagos Todos los costos incluyen IVA . La factura descarga…" at bounding box center [520, 241] width 806 height 361
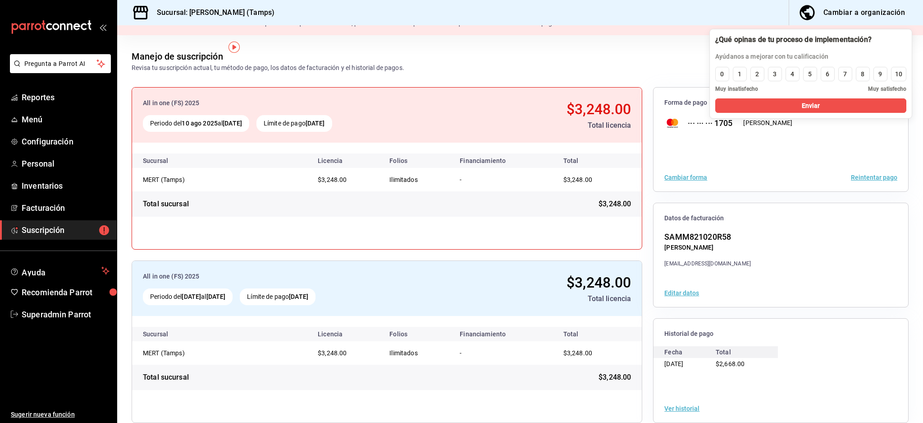
scroll to position [40, 0]
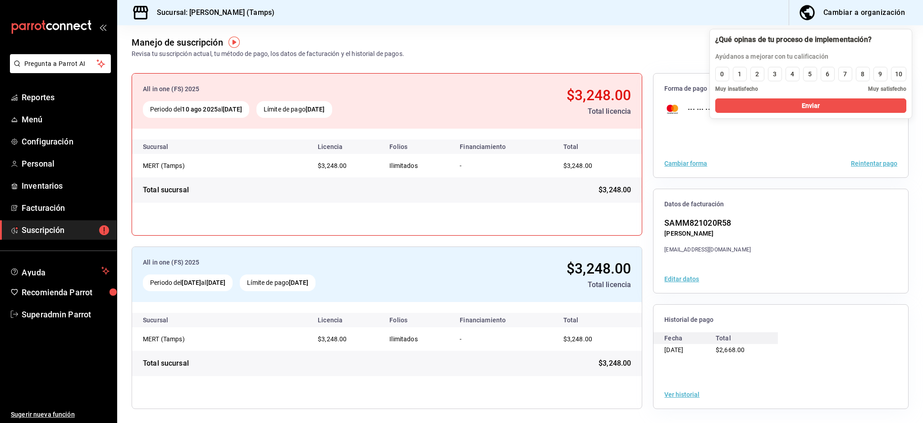
click at [681, 394] on button "Ver historial" at bounding box center [682, 394] width 35 height 6
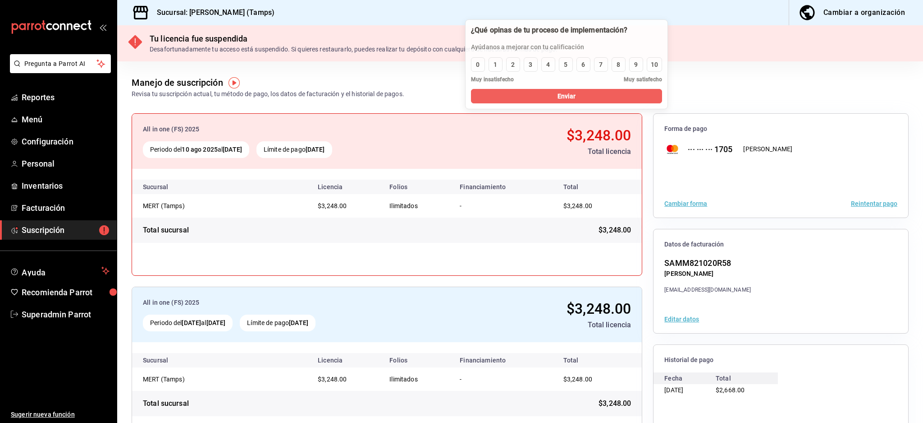
drag, startPoint x: 842, startPoint y: 43, endPoint x: 595, endPoint y: 34, distance: 247.7
click at [595, 34] on div at bounding box center [549, 30] width 156 height 10
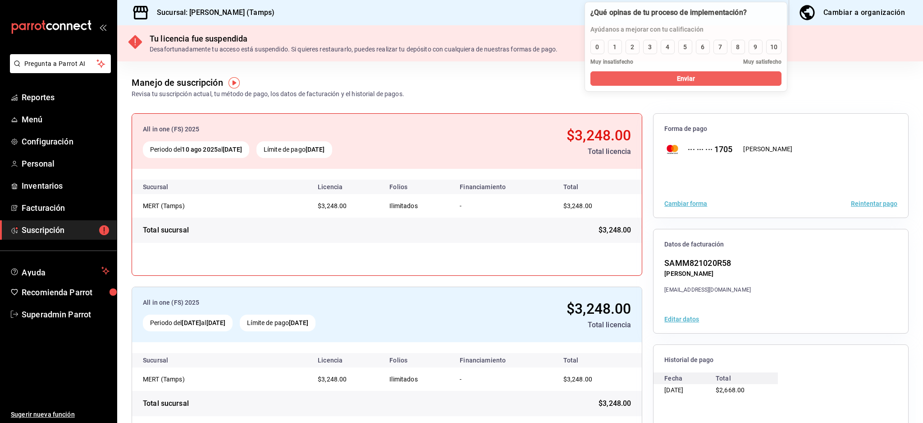
drag, startPoint x: 602, startPoint y: 32, endPoint x: 728, endPoint y: 14, distance: 127.0
click at [728, 14] on div at bounding box center [669, 13] width 156 height 10
click at [729, 17] on div at bounding box center [670, 13] width 156 height 10
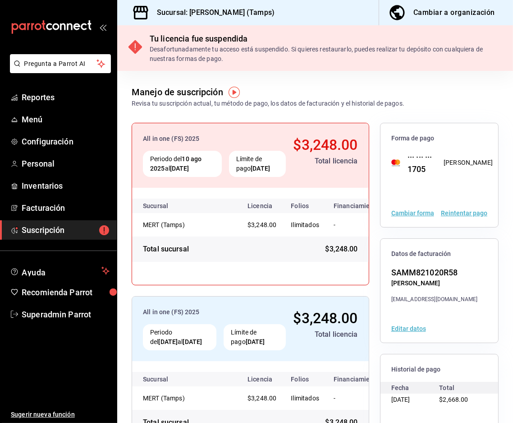
click at [466, 213] on button "Reintentar pago" at bounding box center [464, 213] width 46 height 6
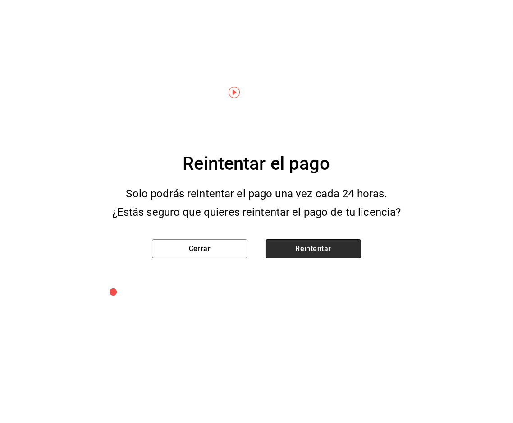
click at [323, 246] on button "Reintentar" at bounding box center [314, 248] width 96 height 19
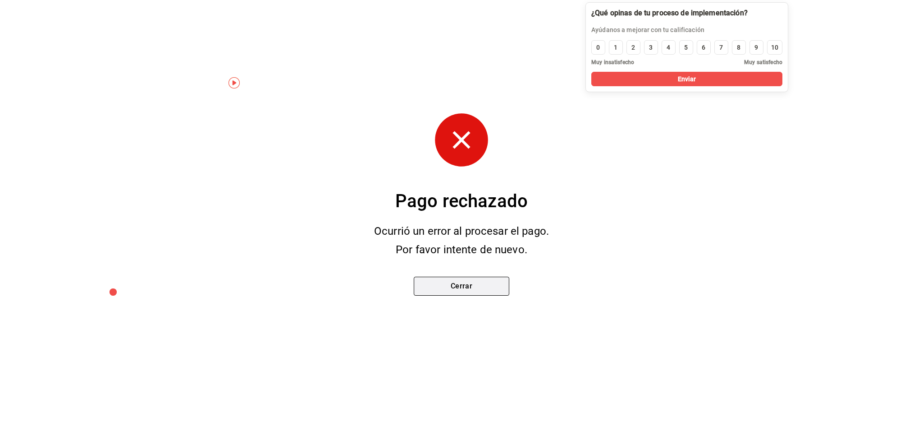
click at [453, 279] on button "Cerrar" at bounding box center [462, 285] width 96 height 19
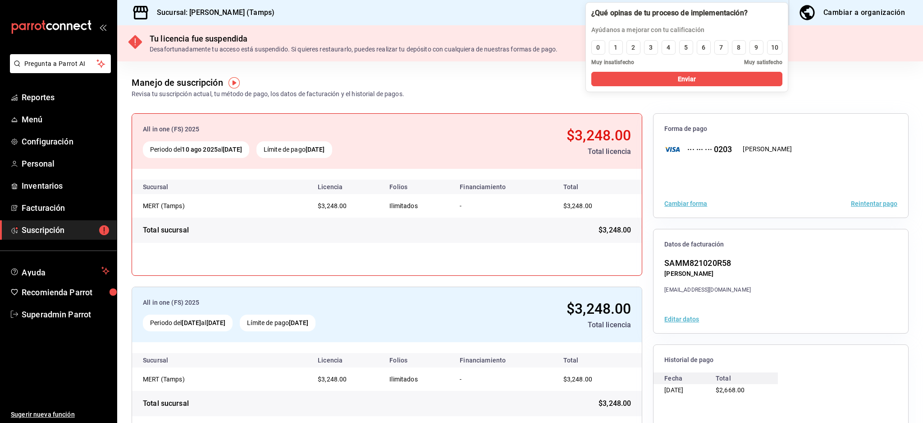
click at [826, 80] on div "Manejo de suscripción Revisa tu suscripción actual, tu método de pago, los dato…" at bounding box center [520, 79] width 806 height 37
click at [873, 199] on div "Cambiar forma Reintentar pago" at bounding box center [781, 203] width 255 height 28
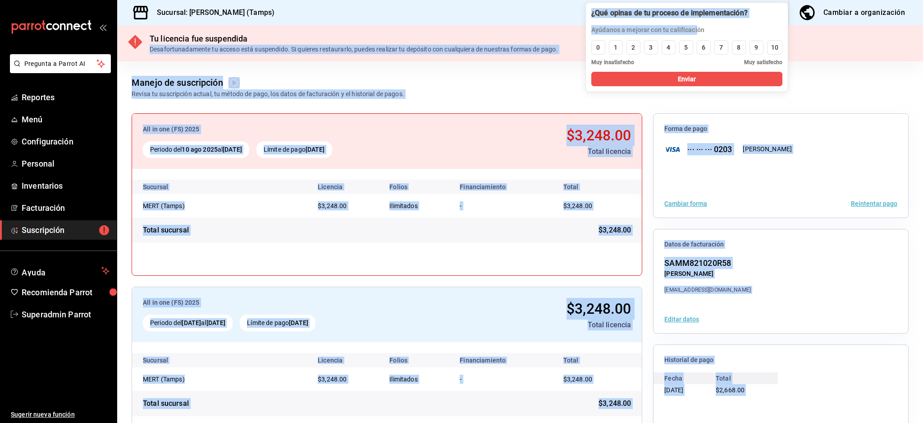
drag, startPoint x: 696, startPoint y: 20, endPoint x: 313, endPoint y: 34, distance: 382.6
click at [313, 34] on body "Pregunta a Parrot AI Reportes Menú Configuración Personal Inventarios Facturaci…" at bounding box center [461, 211] width 923 height 423
click at [522, 83] on div "Manejo de suscripción Revisa tu suscripción actual, tu método de pago, los dato…" at bounding box center [520, 79] width 806 height 37
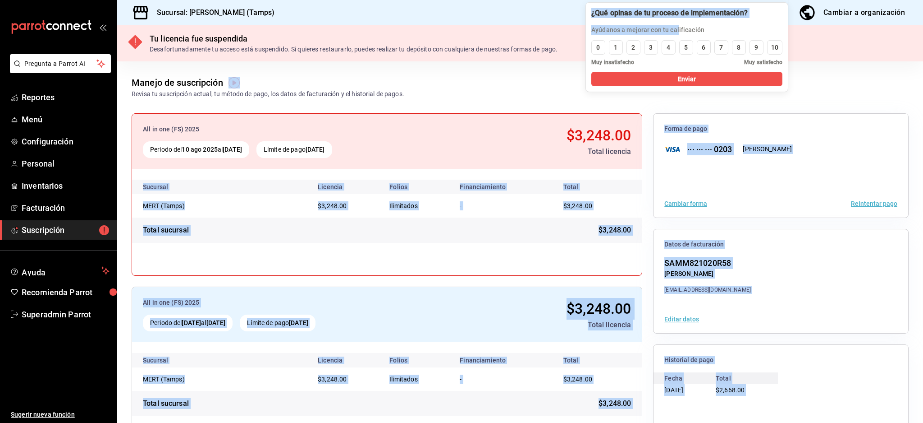
drag, startPoint x: 679, startPoint y: 20, endPoint x: 127, endPoint y: 191, distance: 577.9
click at [127, 191] on body "Pregunta a Parrot AI Reportes Menú Configuración Personal Inventarios Facturaci…" at bounding box center [461, 211] width 923 height 423
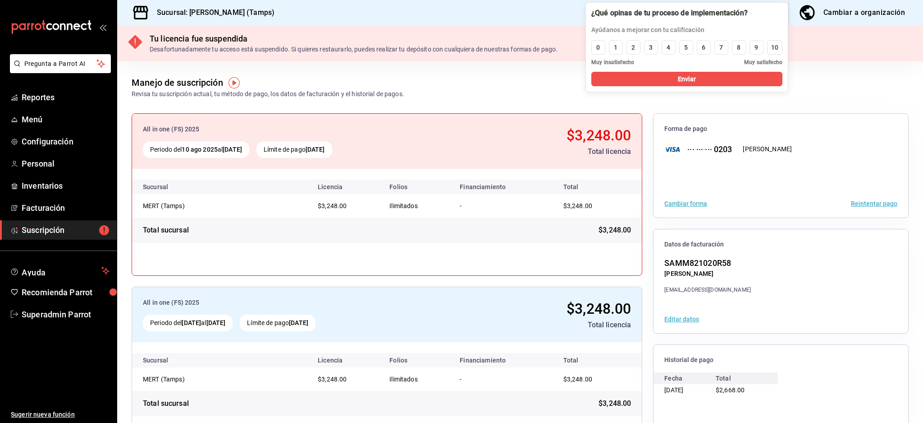
click at [448, 101] on div "All in one (FS) 2025 Periodo del [DATE] al [DATE] Límite de pago [DATE] $3,248.…" at bounding box center [520, 281] width 806 height 364
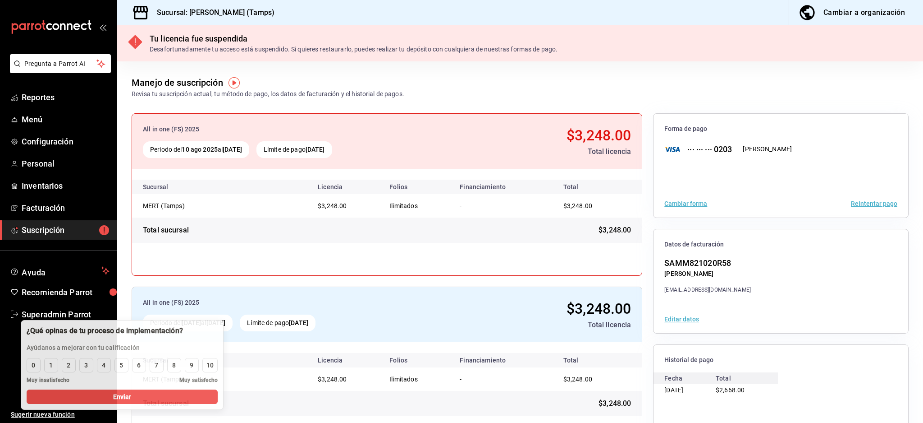
drag, startPoint x: 662, startPoint y: 16, endPoint x: 99, endPoint y: 326, distance: 643.4
click at [97, 327] on div at bounding box center [105, 331] width 156 height 10
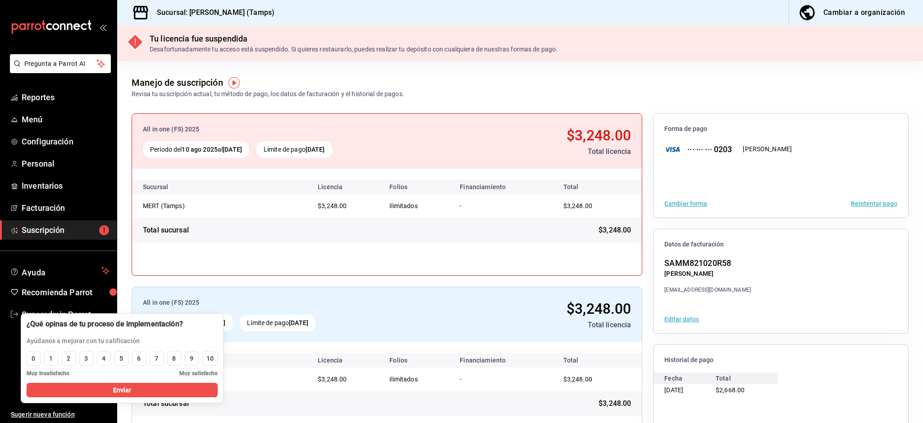
click at [0, 321] on link "Superadmin Parrot" at bounding box center [58, 313] width 117 height 19
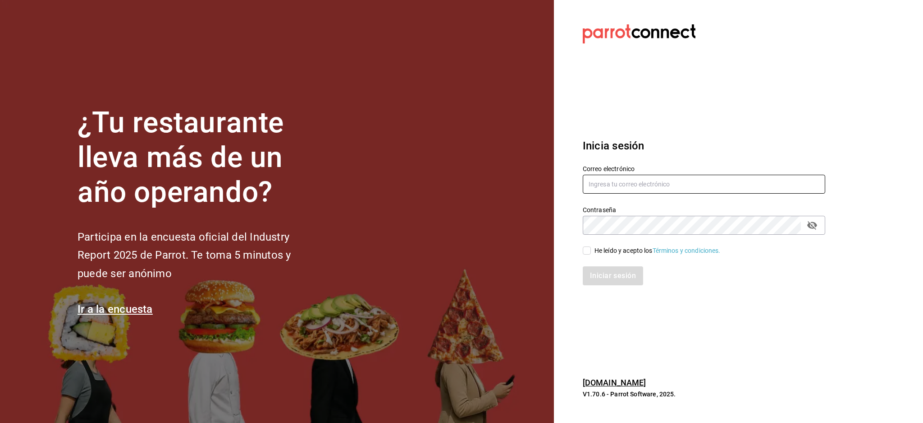
click at [638, 184] on input "text" at bounding box center [704, 184] width 243 height 19
paste input "mert@tamps.com"
type input "mert@tamps.com"
click at [630, 238] on div "He leído y acepto los Términos y condiciones." at bounding box center [698, 244] width 253 height 21
click at [619, 246] on div "He leído y acepto los Términos y condiciones." at bounding box center [658, 250] width 126 height 9
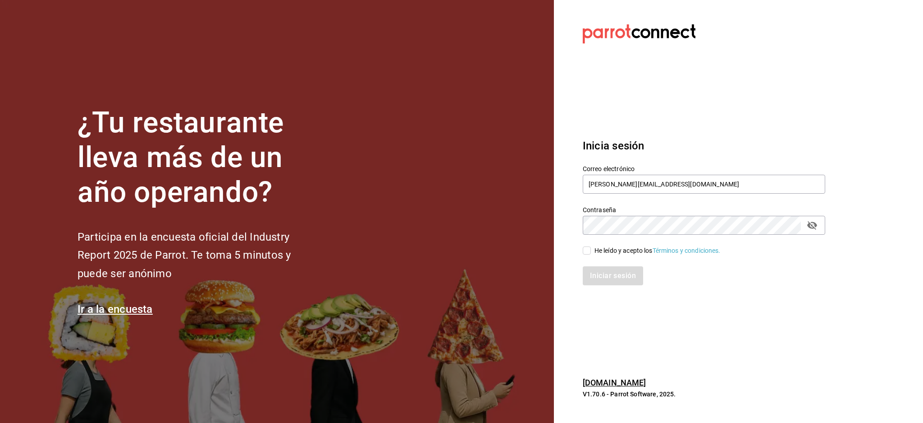
click at [591, 246] on input "He leído y acepto los Términos y condiciones." at bounding box center [587, 250] width 8 height 8
checkbox input "true"
click at [611, 273] on button "Iniciar sesión" at bounding box center [613, 275] width 61 height 19
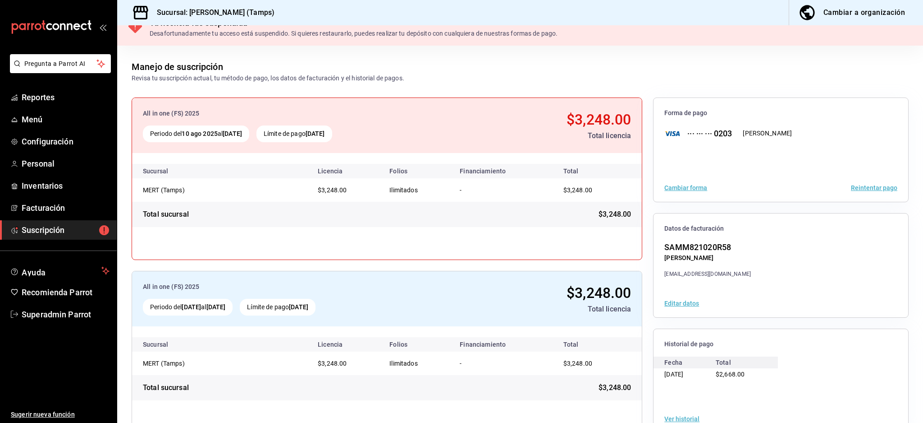
scroll to position [40, 0]
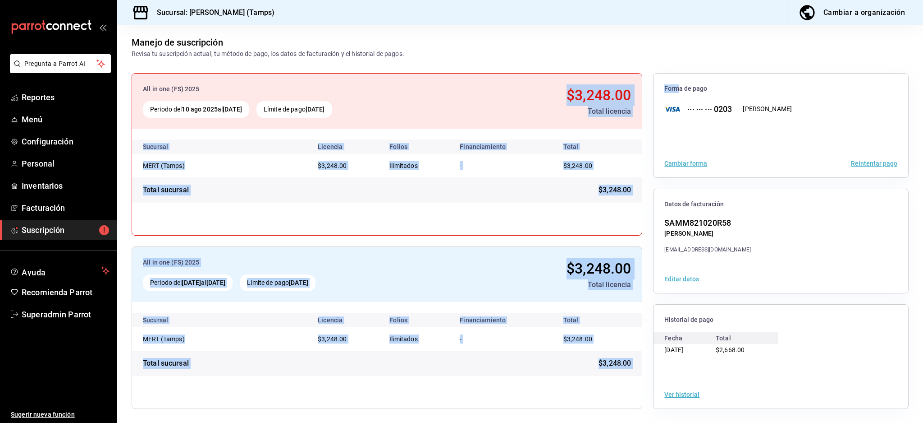
drag, startPoint x: 532, startPoint y: 91, endPoint x: 612, endPoint y: 129, distance: 89.4
click at [674, 89] on div "All in one (FS) 2025 Periodo del [DATE] al [DATE] Límite de pago [DATE] $3,248.…" at bounding box center [520, 240] width 777 height 335
click at [544, 234] on div "All in one (FS) 2025 Periodo del [DATE] al [DATE] Límite de pago [DATE] $3,248.…" at bounding box center [387, 154] width 511 height 162
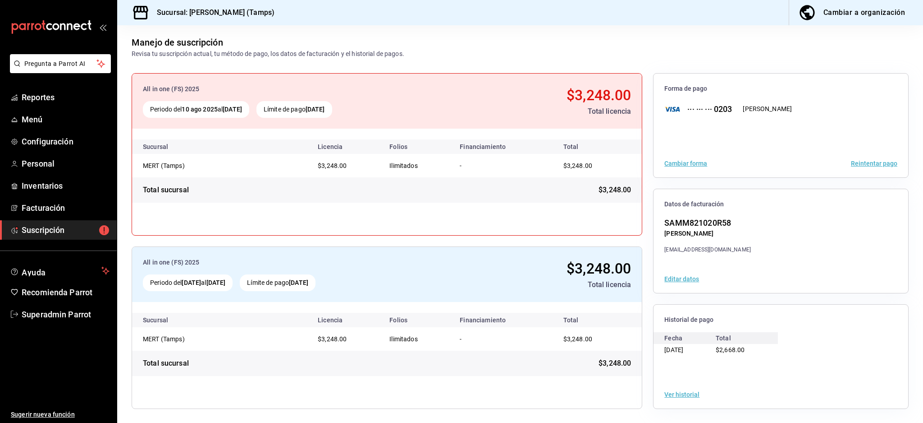
click at [673, 391] on button "Ver historial" at bounding box center [682, 394] width 35 height 6
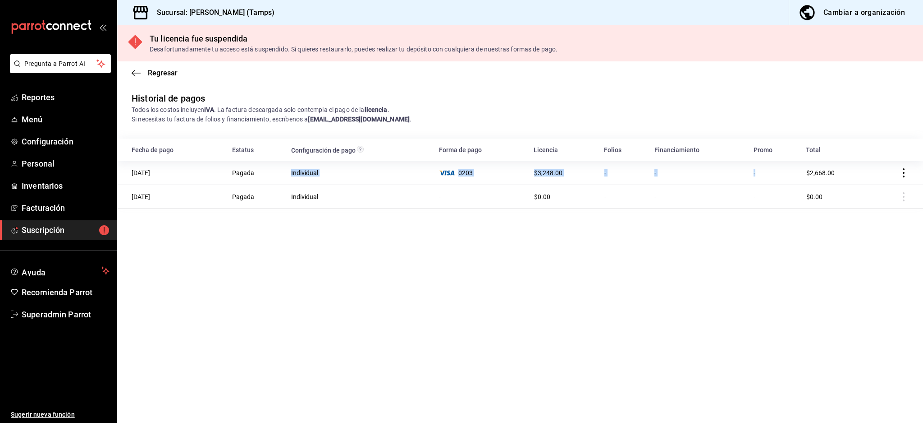
drag, startPoint x: 530, startPoint y: 166, endPoint x: 760, endPoint y: 202, distance: 232.8
click at [767, 166] on tr "[DATE] Pagada Individual 0203 $3,248.00 - - - $2,668.00" at bounding box center [520, 173] width 806 height 24
click at [758, 283] on main "Regresar Historial de pagos Todos los costos incluyen IVA . La factura descarga…" at bounding box center [520, 241] width 806 height 361
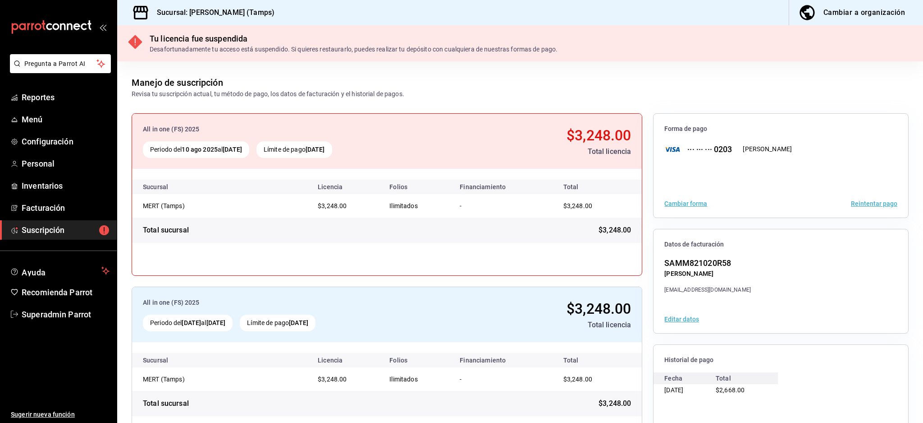
scroll to position [40, 0]
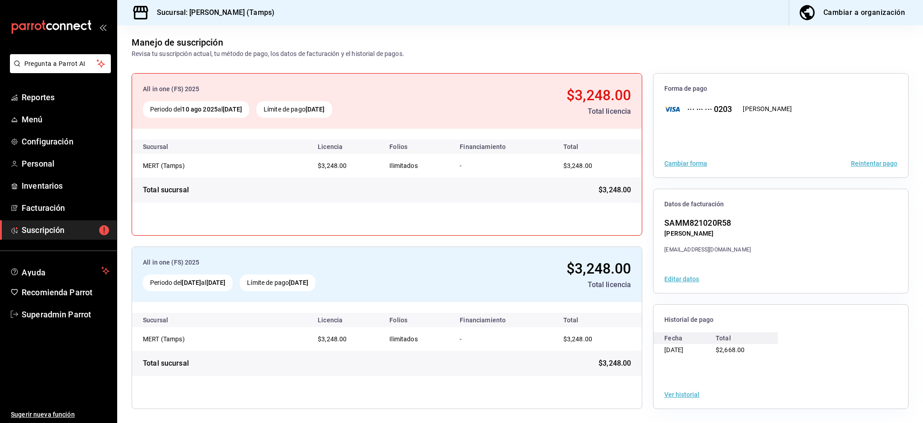
click at [674, 393] on button "Ver historial" at bounding box center [682, 394] width 35 height 6
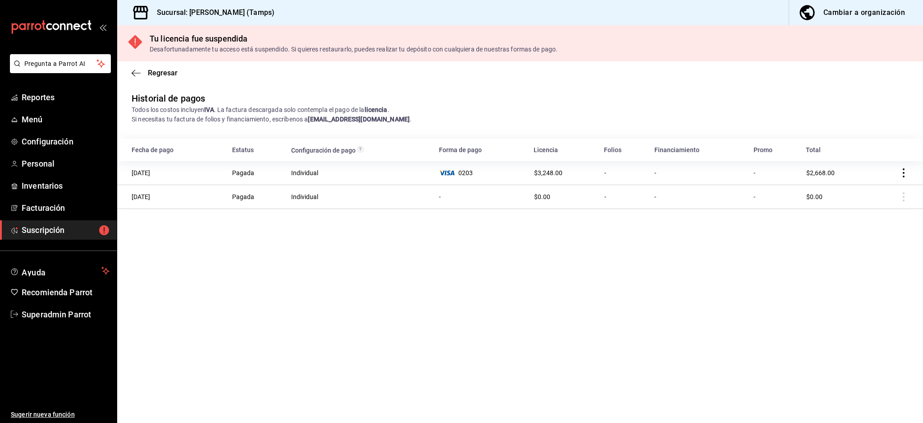
click at [900, 170] on icon "actions" at bounding box center [904, 172] width 9 height 9
click at [854, 184] on span "Descarga PDF" at bounding box center [858, 185] width 58 height 11
click at [619, 263] on main "Regresar Historial de pagos Todos los costos incluyen IVA . La factura descarga…" at bounding box center [520, 241] width 806 height 361
drag, startPoint x: 805, startPoint y: 170, endPoint x: 879, endPoint y: 170, distance: 73.5
click at [879, 170] on tr "11/08/2025 Pagada Individual 0203 $3,248.00 - - - $2,668.00" at bounding box center [520, 173] width 806 height 24
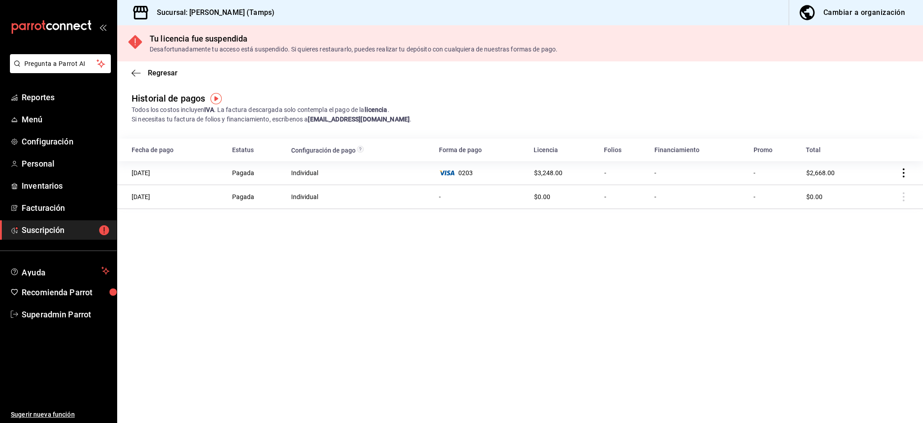
click at [767, 291] on main "Regresar Historial de pagos Todos los costos incluyen IVA . La factura descarga…" at bounding box center [520, 241] width 806 height 361
click at [0, 342] on ul "Sugerir nueva función" at bounding box center [58, 373] width 117 height 99
drag, startPoint x: 280, startPoint y: 370, endPoint x: 208, endPoint y: 106, distance: 273.9
click at [280, 372] on main "Regresar Historial de pagos Todos los costos incluyen IVA . La factura descarga…" at bounding box center [520, 241] width 806 height 361
click at [138, 74] on icon "button" at bounding box center [136, 73] width 9 height 8
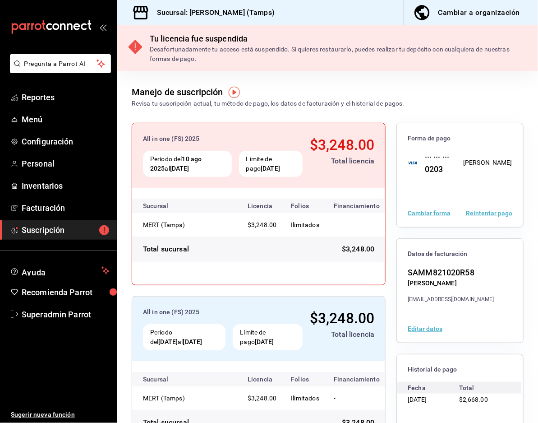
click at [486, 212] on button "Reintentar pago" at bounding box center [489, 213] width 46 height 6
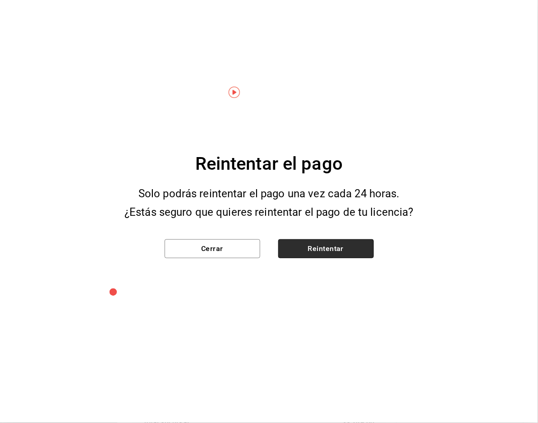
click at [341, 241] on button "Reintentar" at bounding box center [326, 248] width 96 height 19
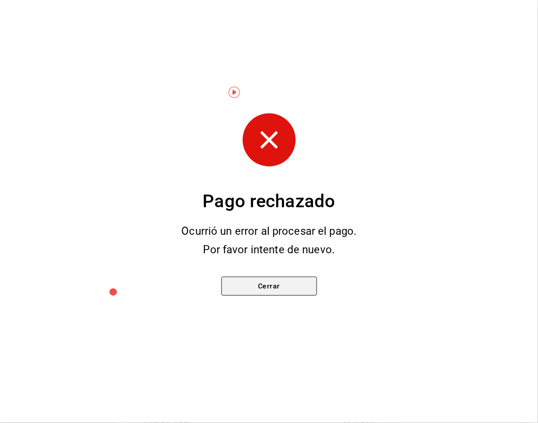
click at [272, 284] on button "Cerrar" at bounding box center [269, 285] width 96 height 19
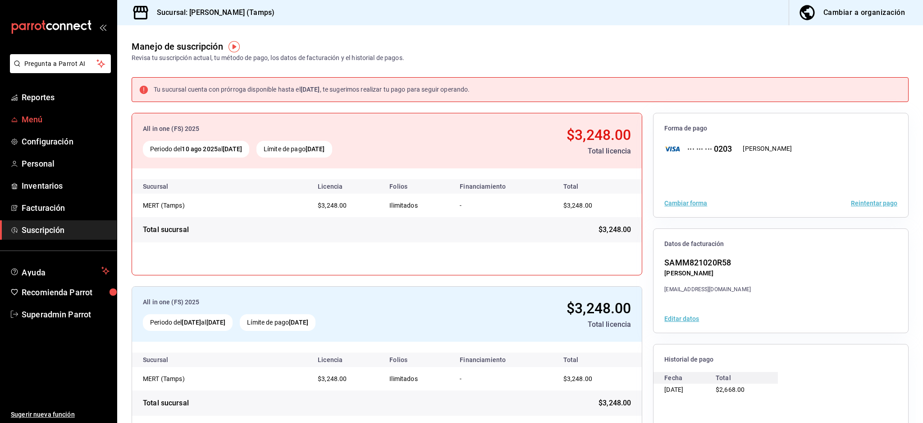
click at [14, 120] on icon "mailbox folders" at bounding box center [14, 119] width 7 height 7
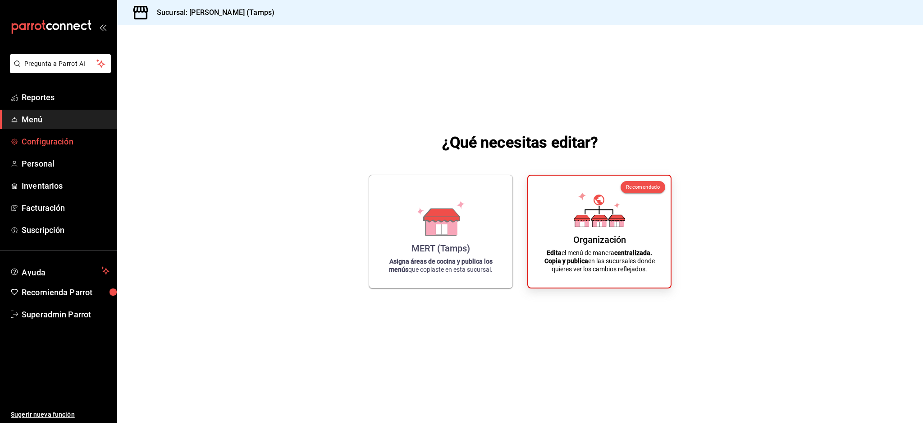
click at [55, 136] on span "Configuración" at bounding box center [66, 141] width 88 height 12
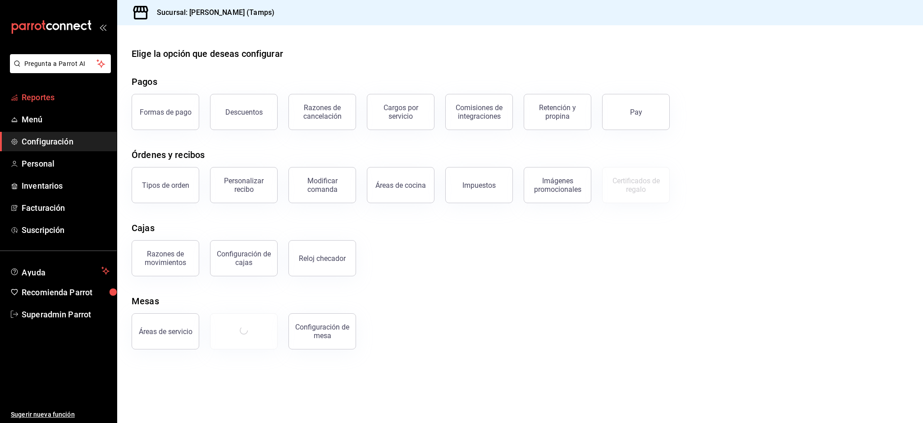
click at [41, 92] on span "Reportes" at bounding box center [66, 97] width 88 height 12
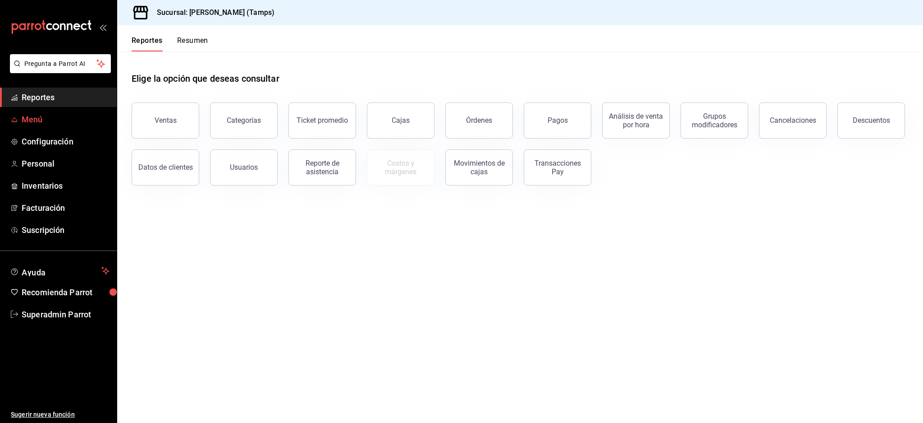
click at [34, 115] on span "Menú" at bounding box center [66, 119] width 88 height 12
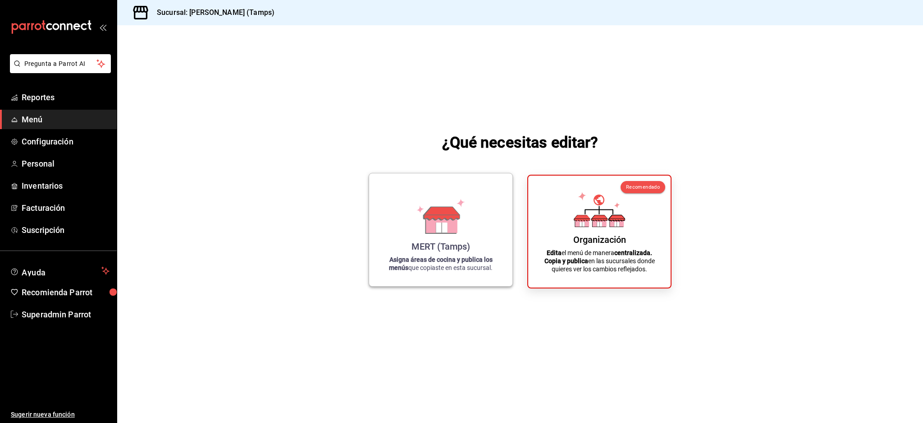
click at [490, 211] on div "MERT (Tamps) Asigna áreas de cocina y publica los menús que copiaste en esta su…" at bounding box center [441, 229] width 122 height 98
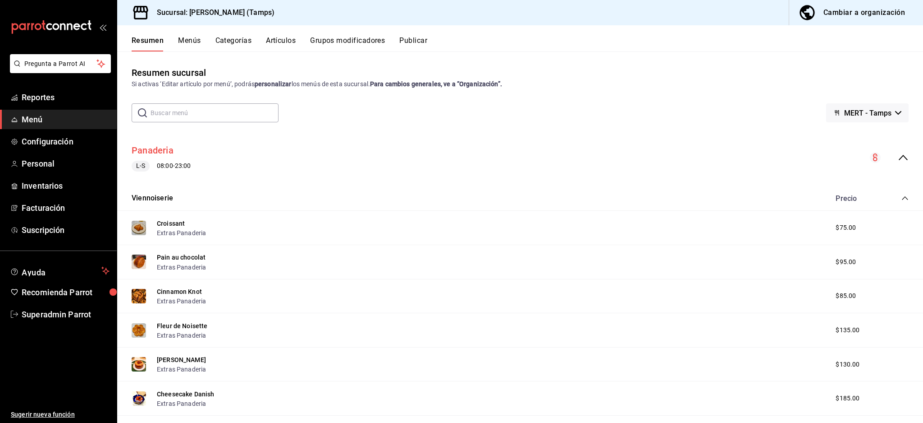
click at [167, 150] on button "Panaderia" at bounding box center [153, 150] width 42 height 13
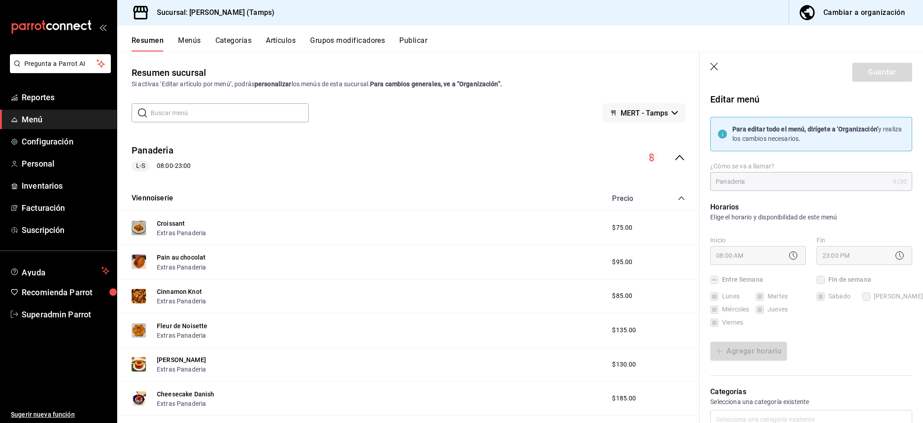
scroll to position [481, 0]
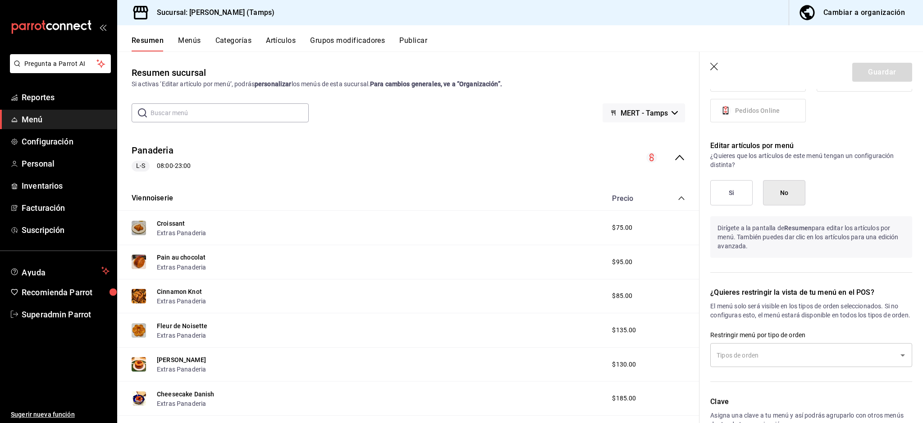
click at [220, 42] on button "Categorías" at bounding box center [234, 43] width 37 height 15
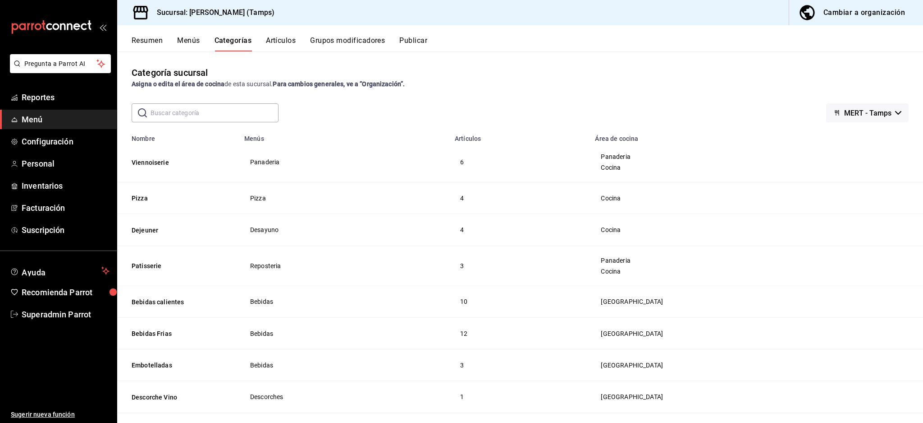
click at [152, 41] on button "Resumen" at bounding box center [147, 43] width 31 height 15
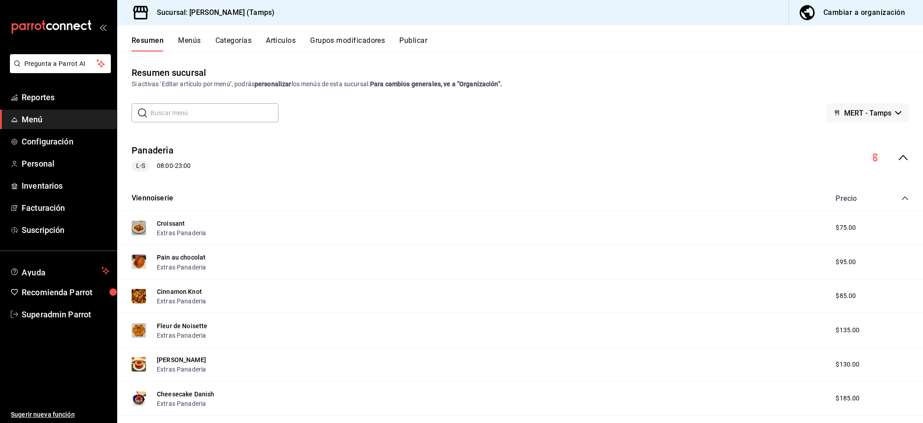
click at [902, 155] on div "Panaderia L-S 08:00 - 23:00" at bounding box center [520, 158] width 806 height 42
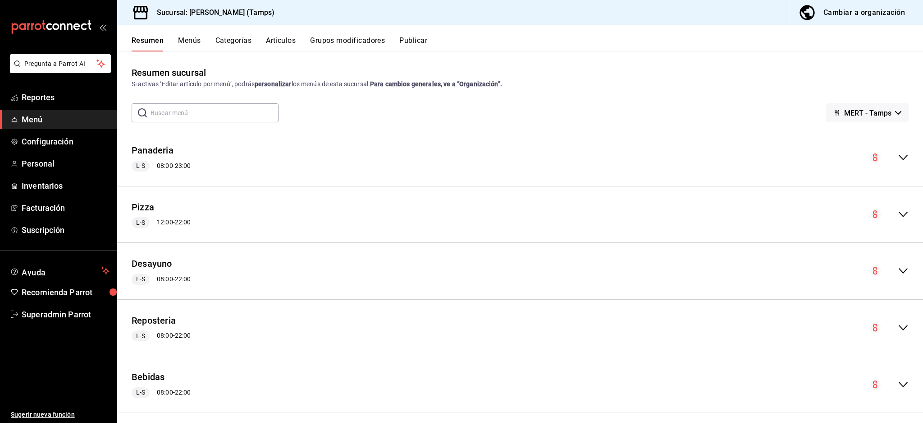
click at [898, 154] on icon "collapse-menu-row" at bounding box center [903, 157] width 11 height 11
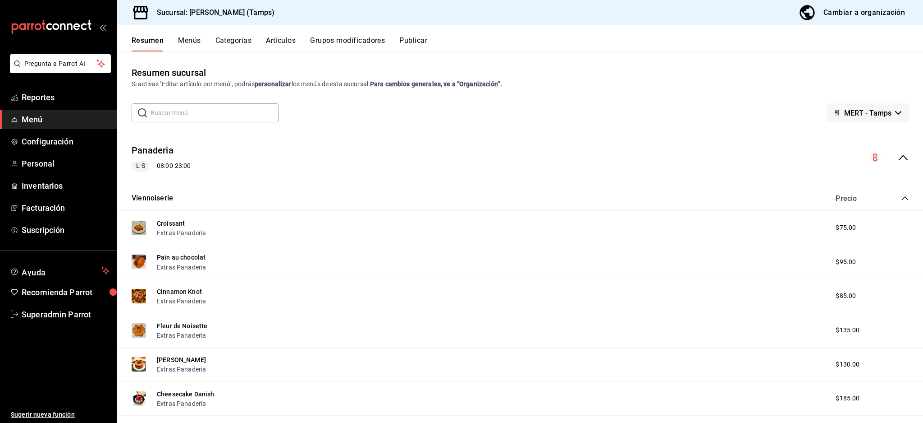
click at [898, 154] on icon "collapse-menu-row" at bounding box center [903, 157] width 11 height 11
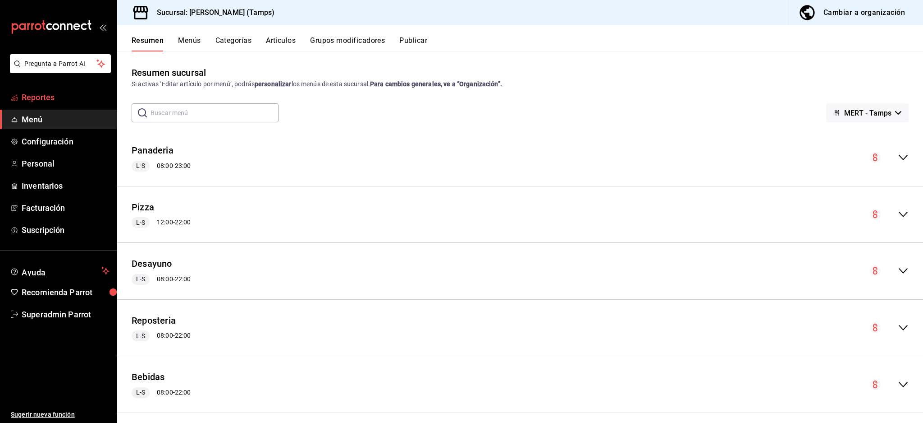
click at [31, 87] on link "Reportes" at bounding box center [58, 96] width 117 height 19
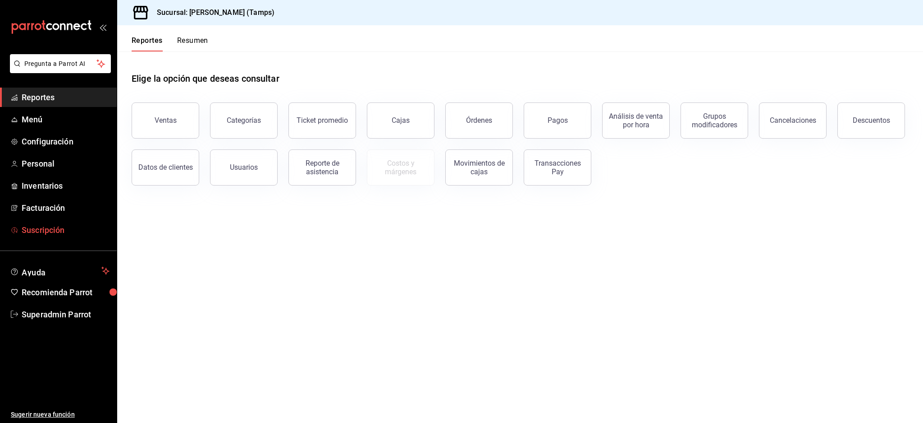
click at [45, 226] on span "Suscripción" at bounding box center [66, 230] width 88 height 12
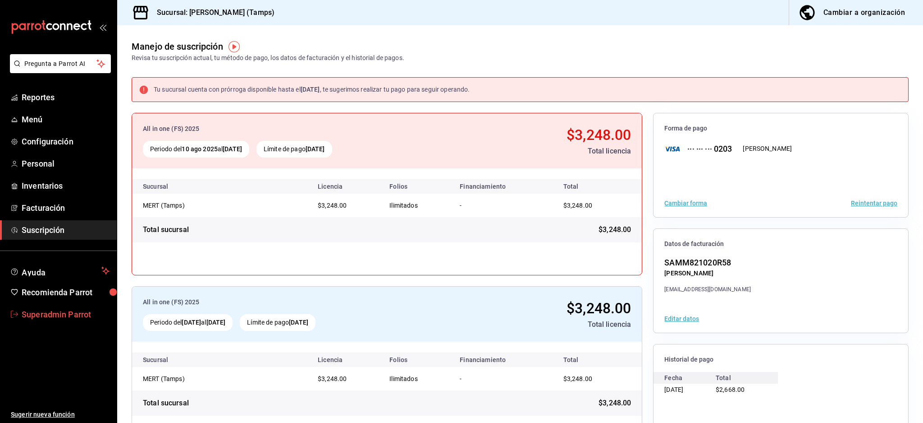
click at [31, 316] on span "Superadmin Parrot" at bounding box center [66, 314] width 88 height 12
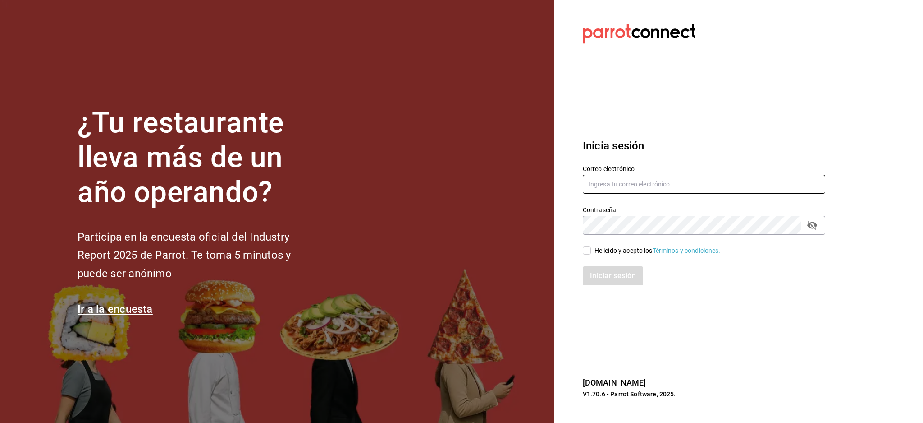
click at [635, 179] on input "text" at bounding box center [704, 184] width 243 height 19
click at [608, 187] on input "text" at bounding box center [704, 184] width 243 height 19
